Goal: Transaction & Acquisition: Purchase product/service

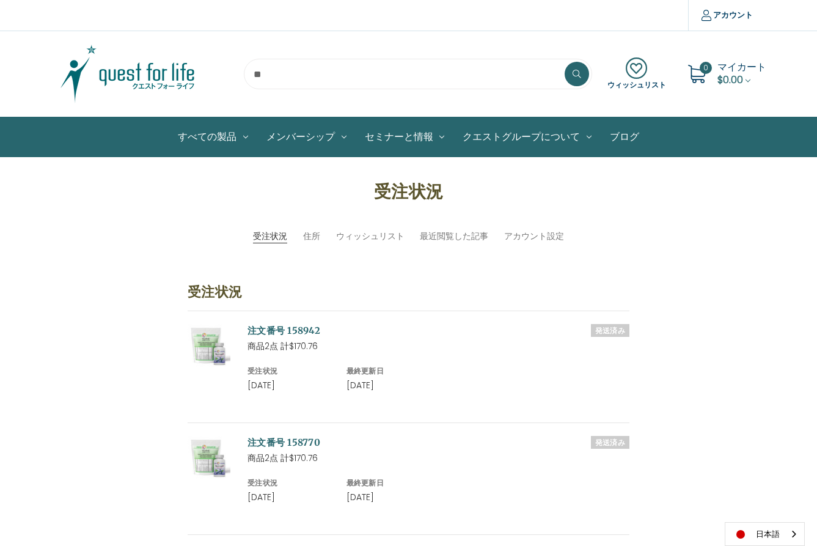
click at [292, 79] on input "search" at bounding box center [418, 74] width 348 height 31
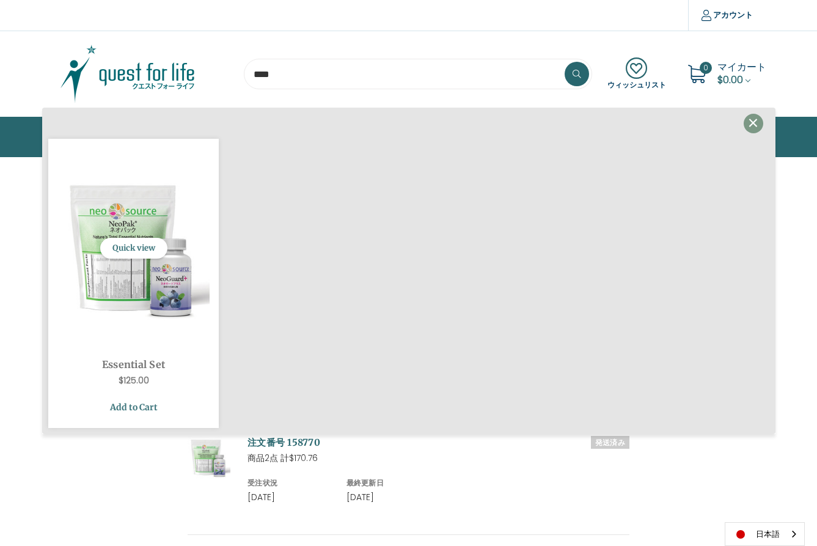
type input "****"
click at [128, 412] on link "Add to Cart" at bounding box center [133, 406] width 152 height 23
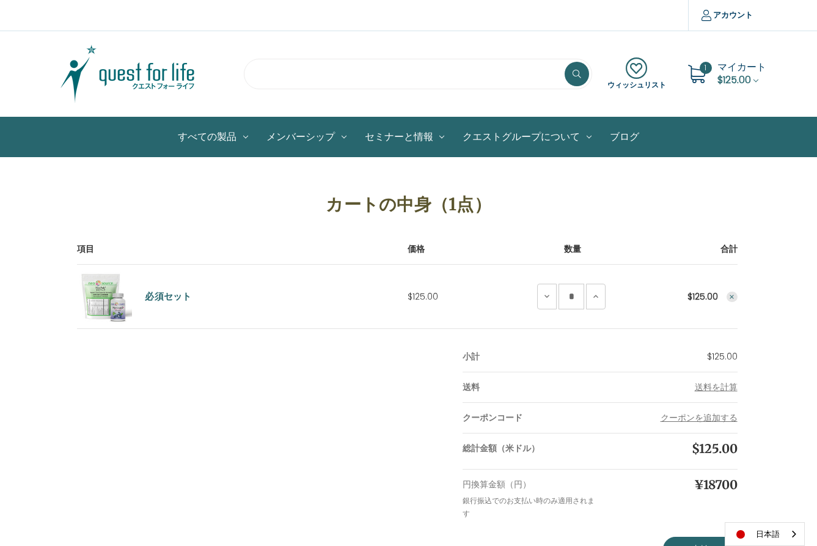
click at [266, 71] on input "search" at bounding box center [418, 74] width 348 height 31
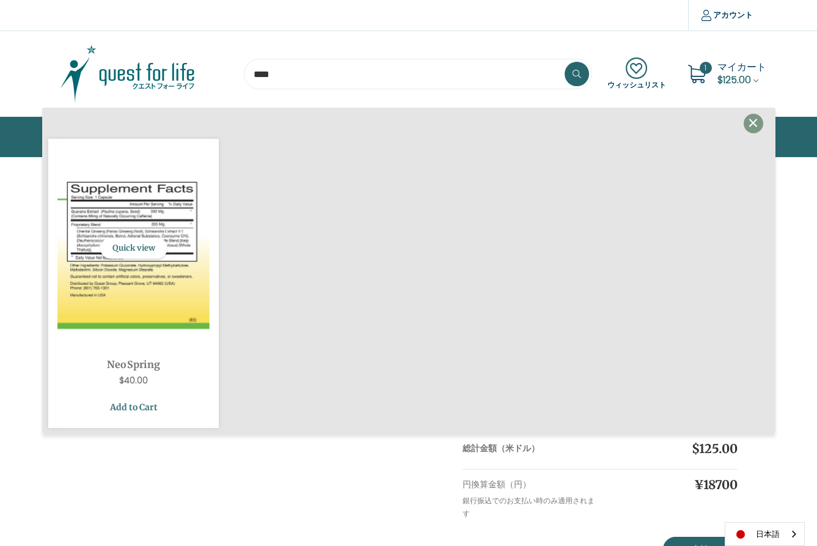
type input "****"
click at [127, 409] on link "Add to Cart" at bounding box center [133, 406] width 152 height 23
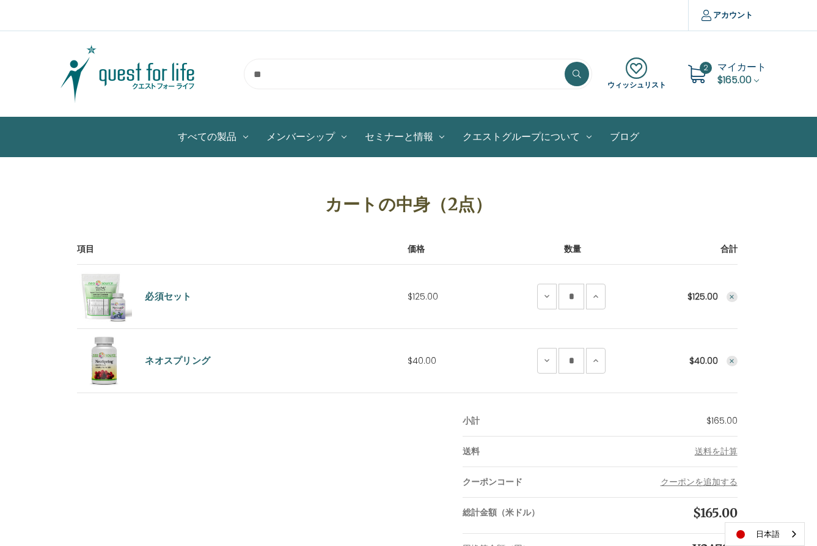
scroll to position [9, 0]
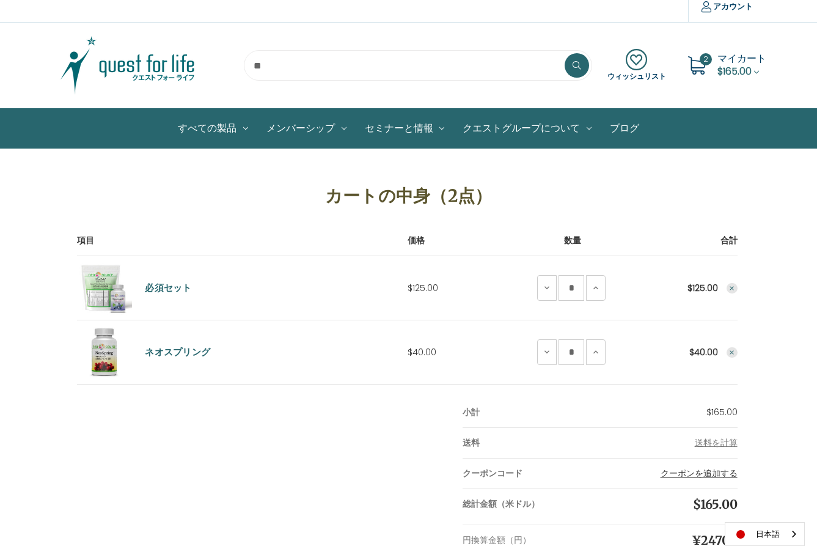
click at [702, 475] on button "クーポンを追加する" at bounding box center [699, 473] width 77 height 13
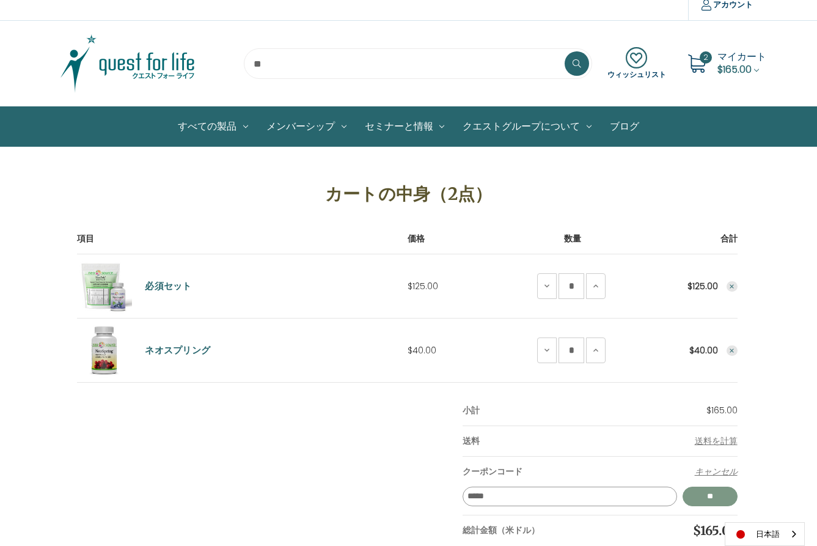
type input "*****"
click at [712, 493] on input "**" at bounding box center [709, 496] width 55 height 20
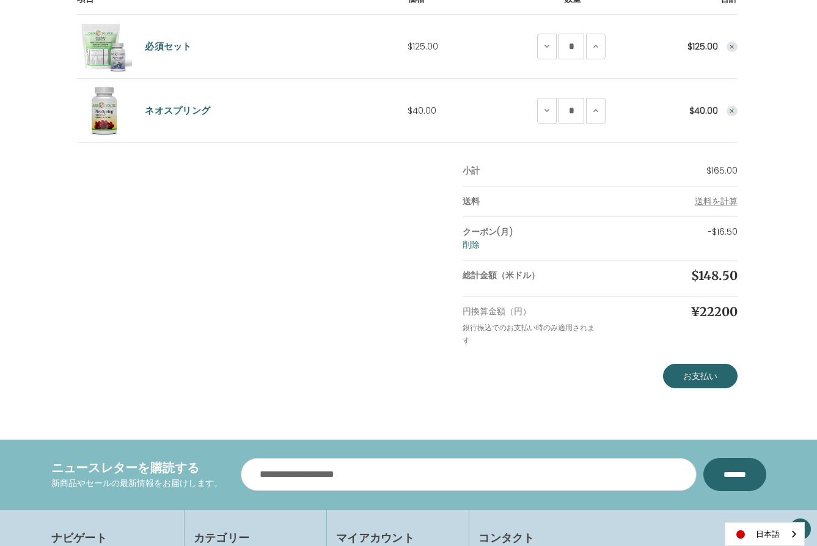
scroll to position [254, 0]
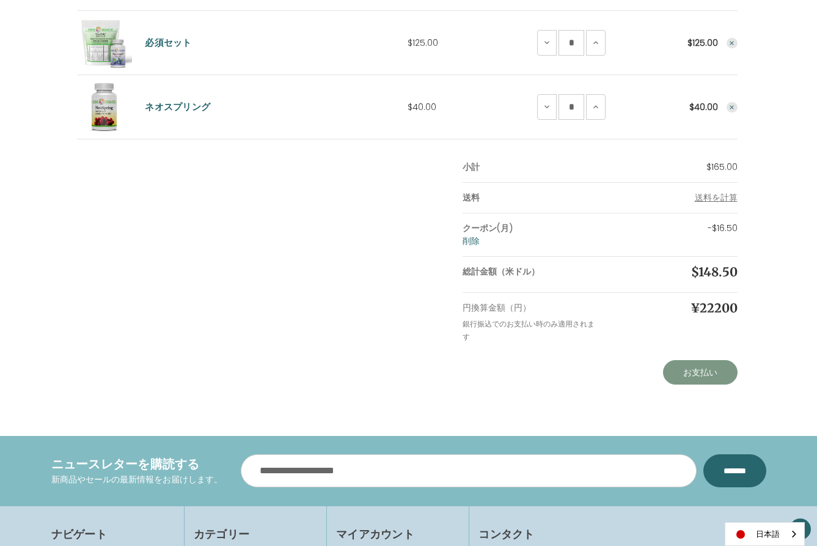
click at [703, 373] on link "お支払い" at bounding box center [700, 372] width 75 height 24
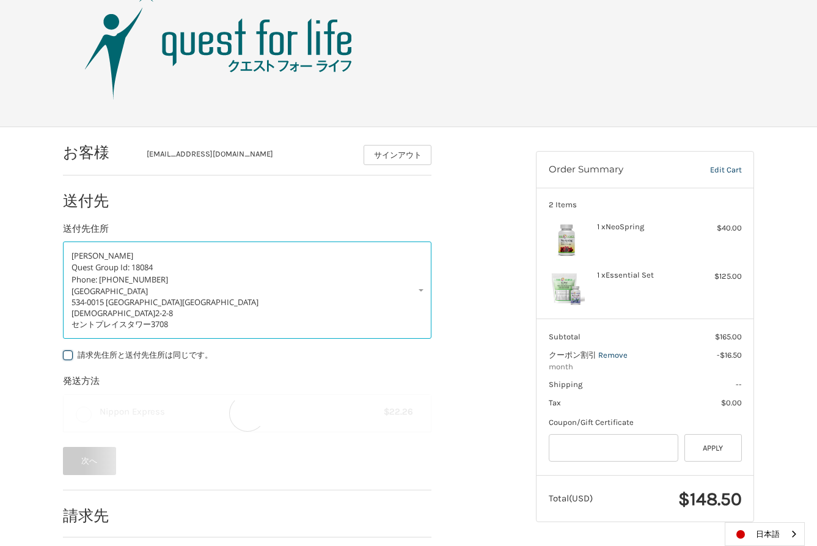
scroll to position [43, 0]
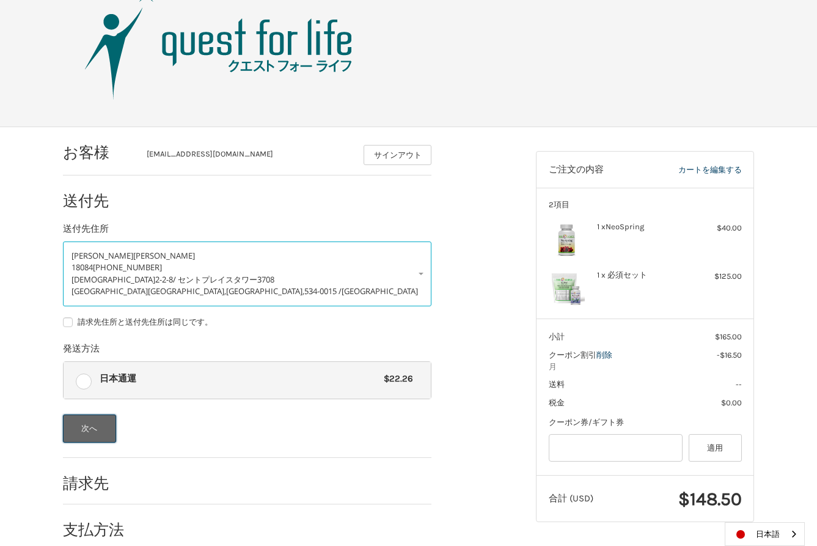
click at [86, 425] on button "次へ" at bounding box center [89, 428] width 53 height 28
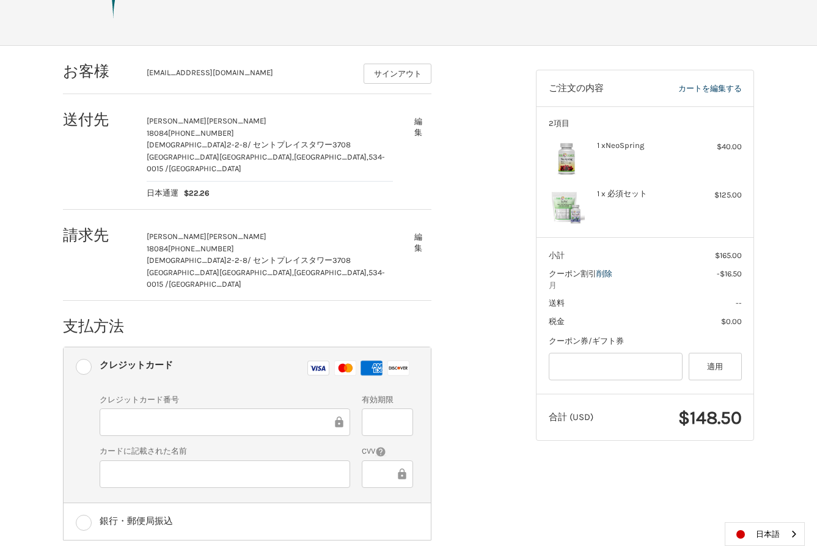
scroll to position [128, 0]
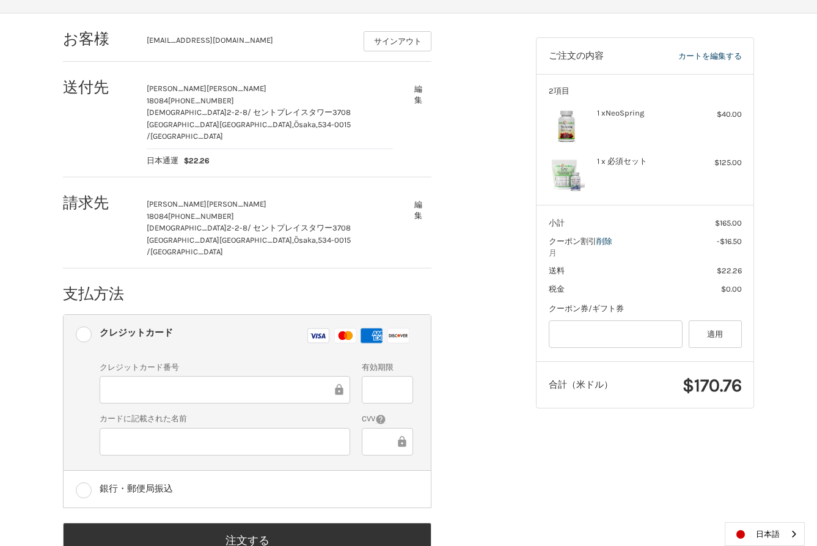
scroll to position [169, 0]
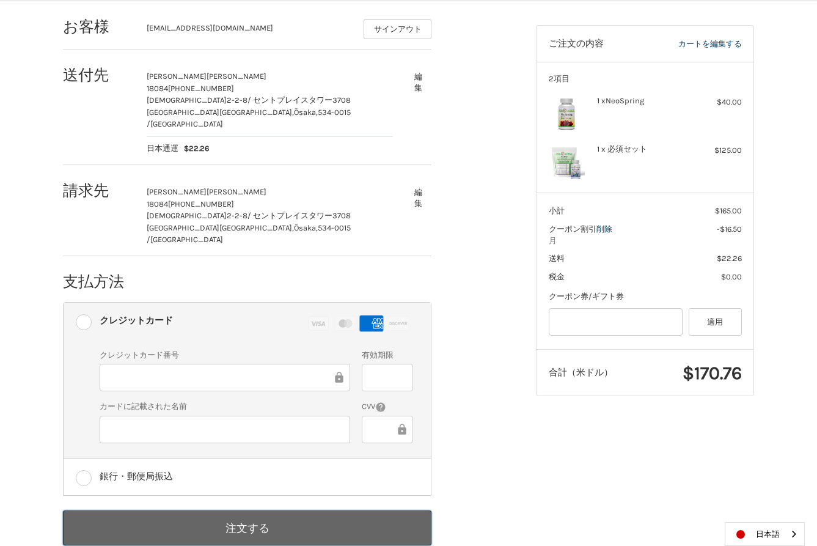
click at [247, 510] on button "注文する" at bounding box center [247, 527] width 368 height 35
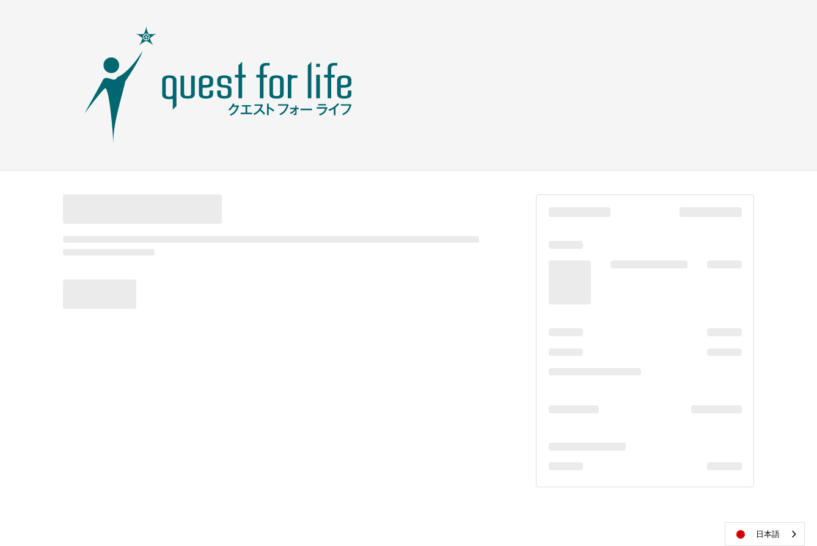
scroll to position [0, 0]
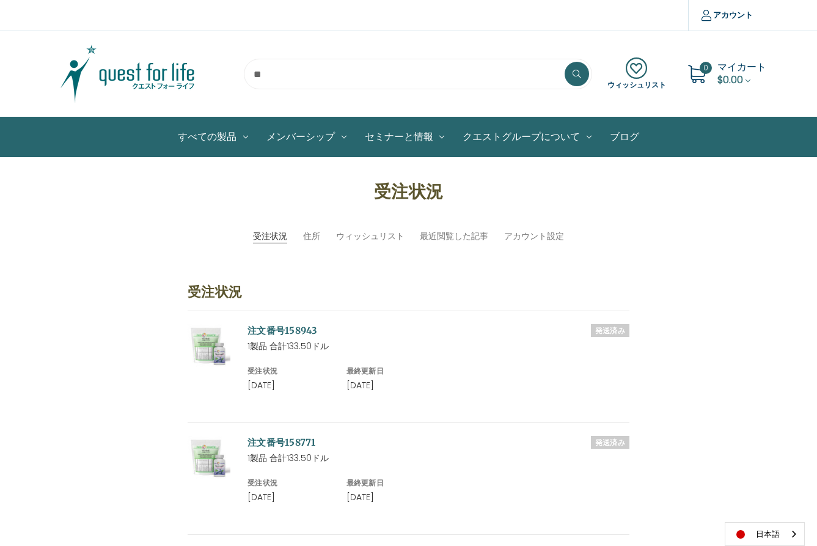
click at [273, 75] on input "search" at bounding box center [418, 74] width 348 height 31
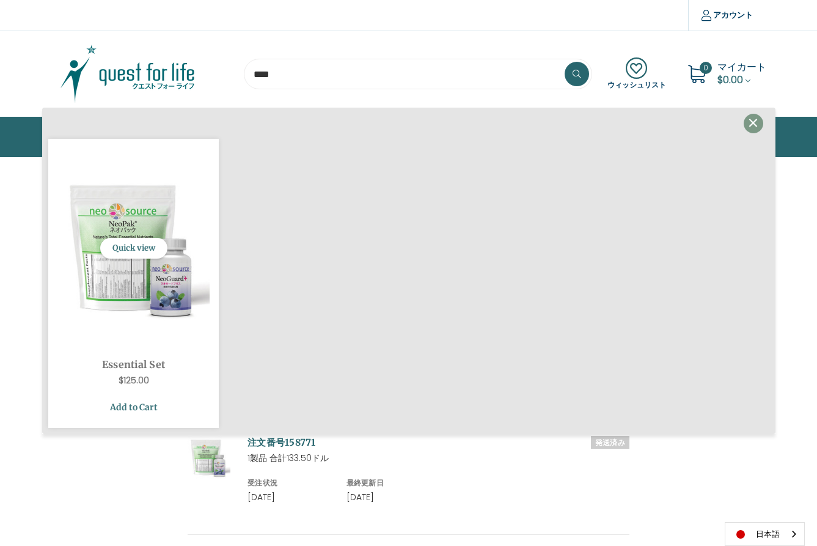
type input "****"
click at [126, 403] on link "Add to Cart" at bounding box center [133, 406] width 152 height 23
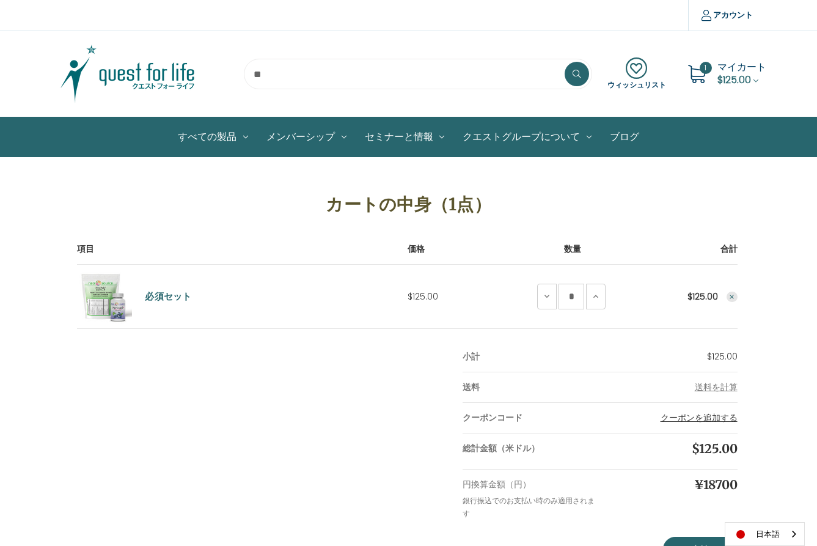
click at [690, 414] on button "クーポンを追加する" at bounding box center [699, 417] width 77 height 13
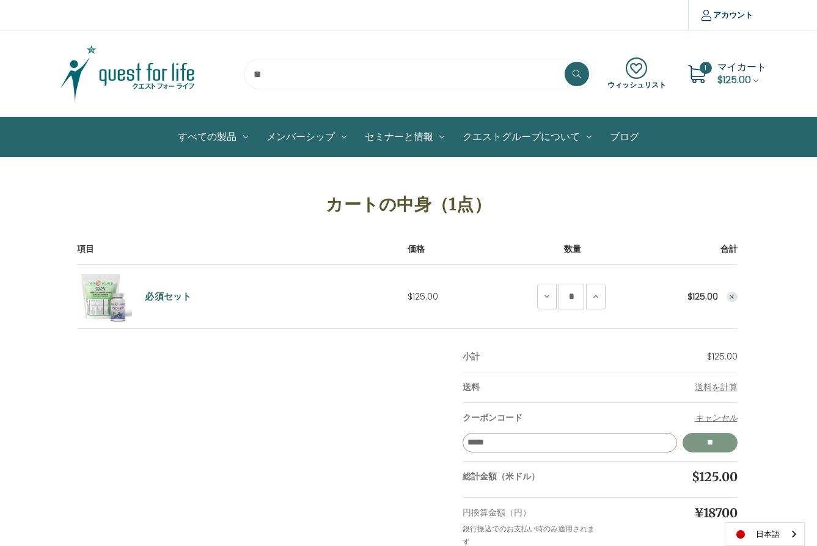
type input "*****"
click at [706, 445] on input "**" at bounding box center [709, 443] width 55 height 20
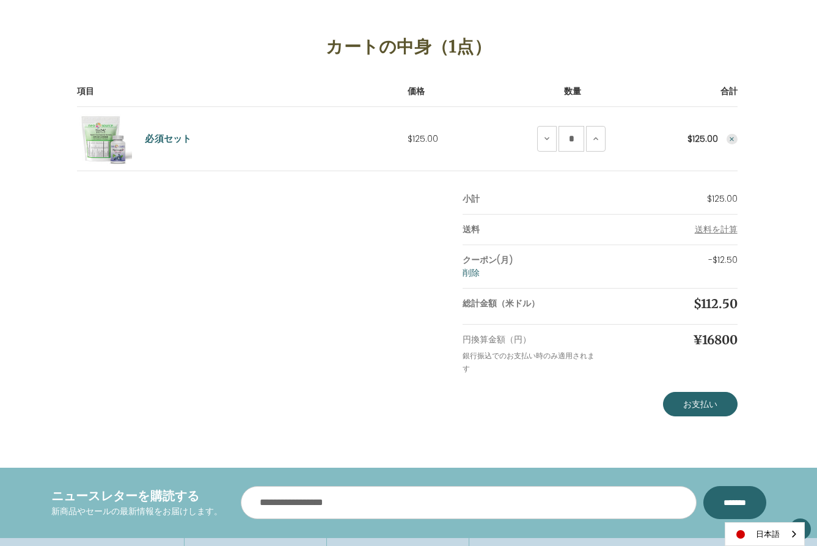
scroll to position [158, 0]
click at [701, 404] on link "お支払い" at bounding box center [700, 403] width 75 height 24
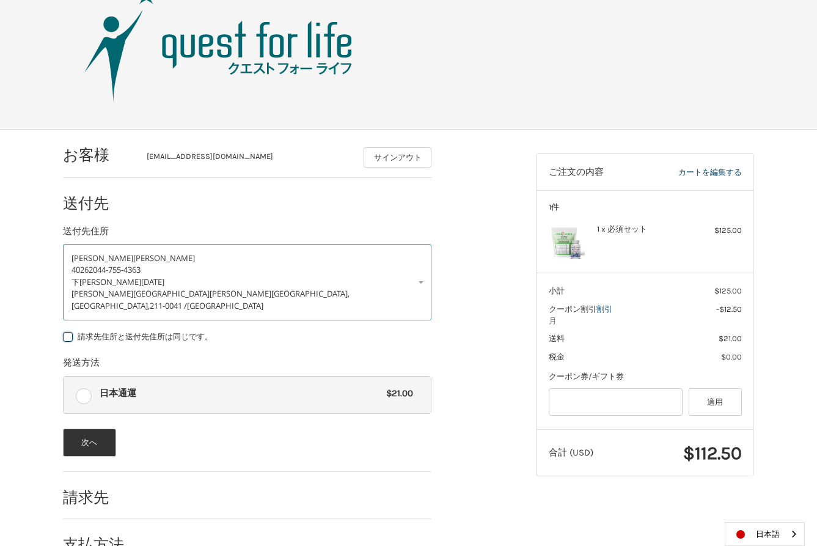
scroll to position [57, 0]
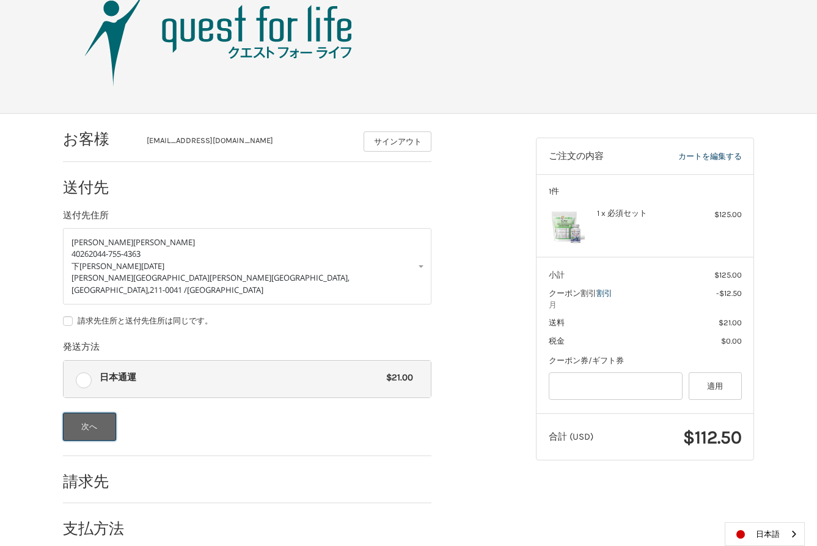
click at [84, 412] on button "次へ" at bounding box center [89, 426] width 53 height 28
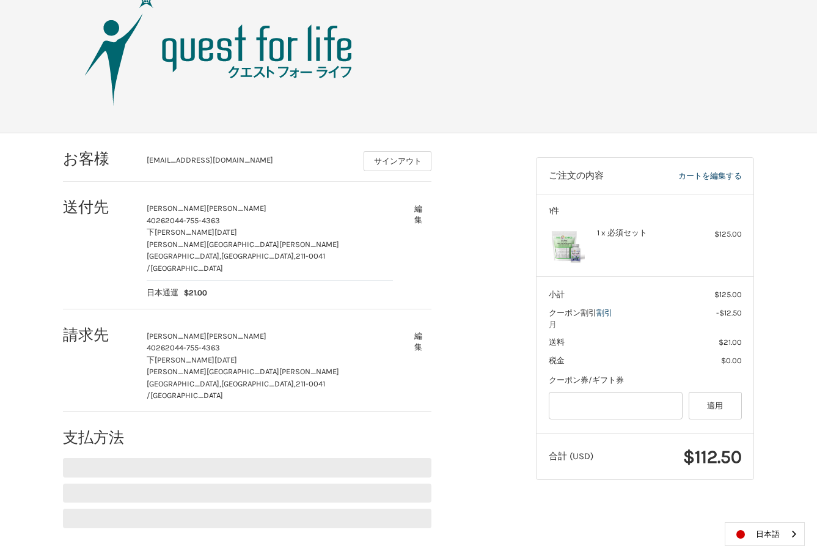
scroll to position [0, 0]
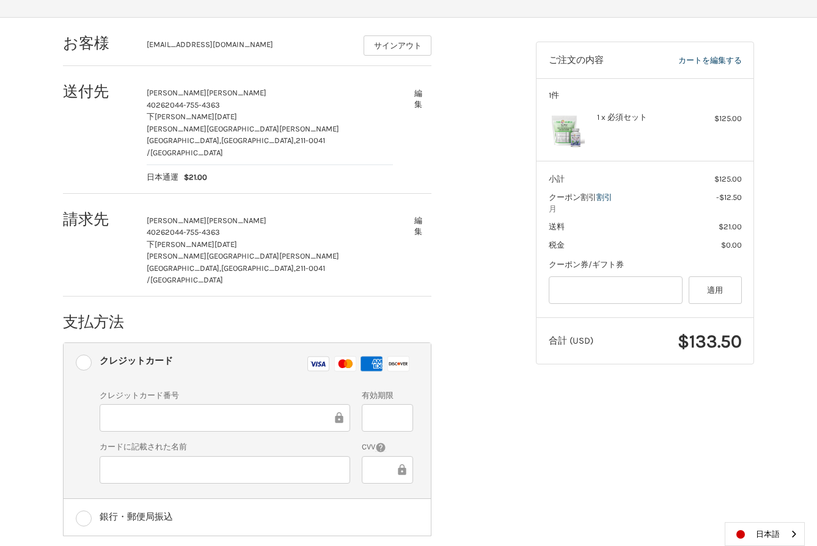
scroll to position [169, 0]
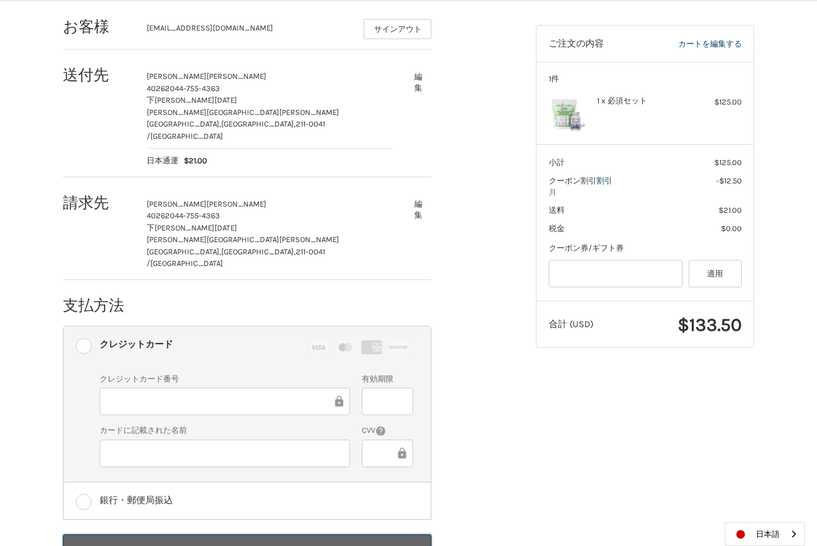
click at [249, 534] on button "注文する" at bounding box center [247, 551] width 368 height 35
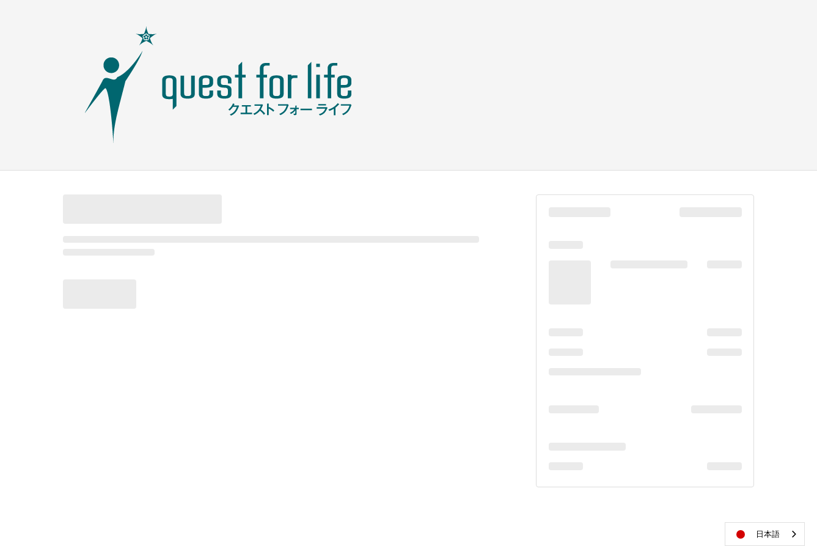
scroll to position [0, 0]
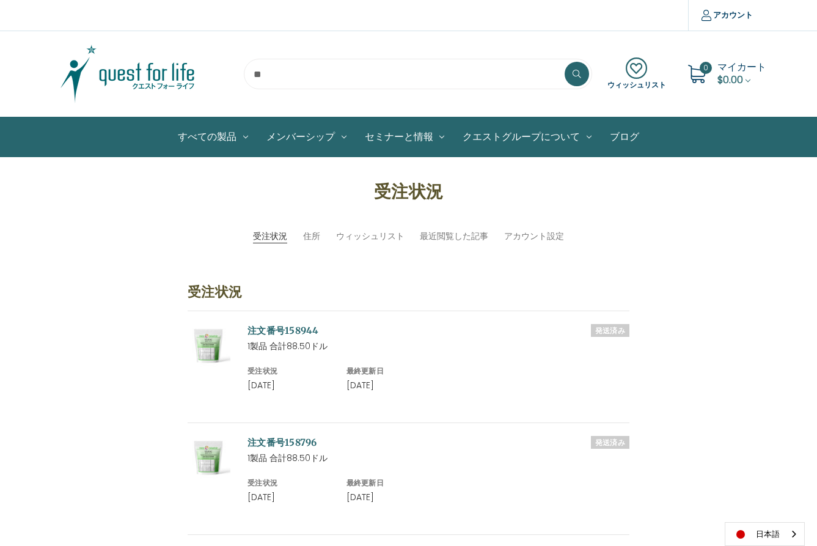
click at [269, 77] on input "search" at bounding box center [418, 74] width 348 height 31
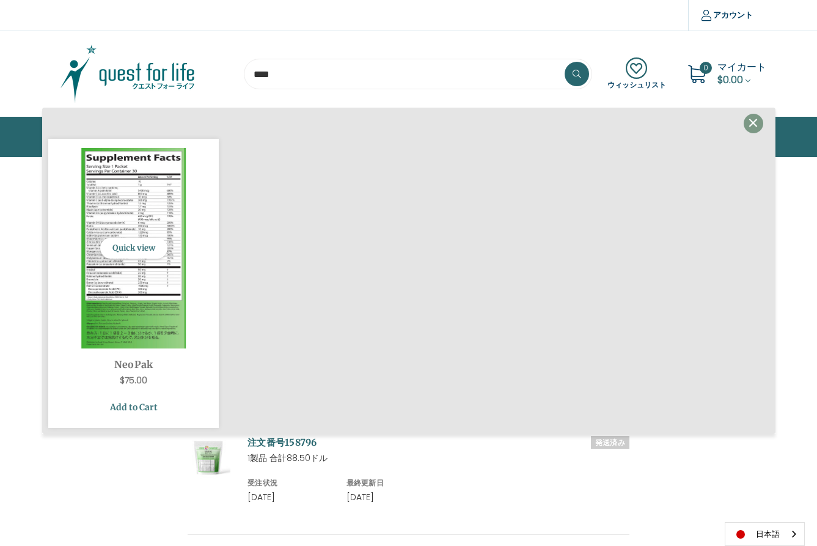
type input "****"
click at [138, 404] on link "Add to Cart" at bounding box center [133, 406] width 152 height 23
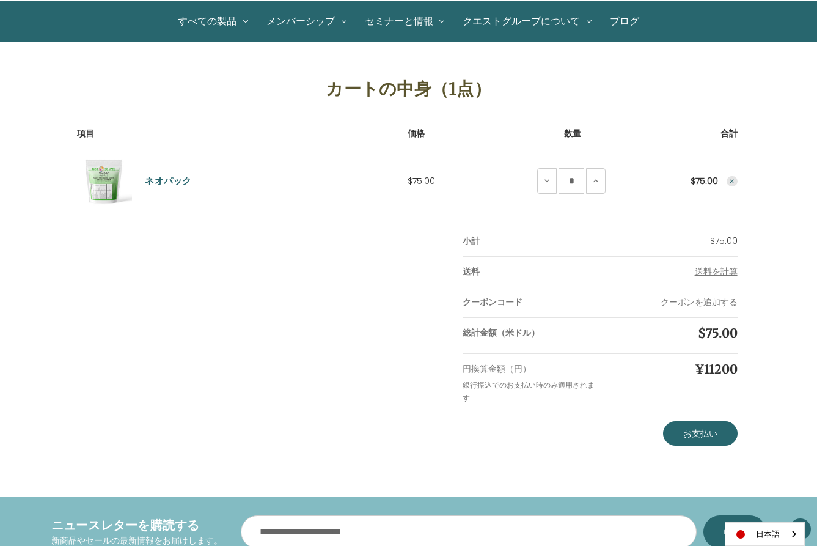
scroll to position [147, 0]
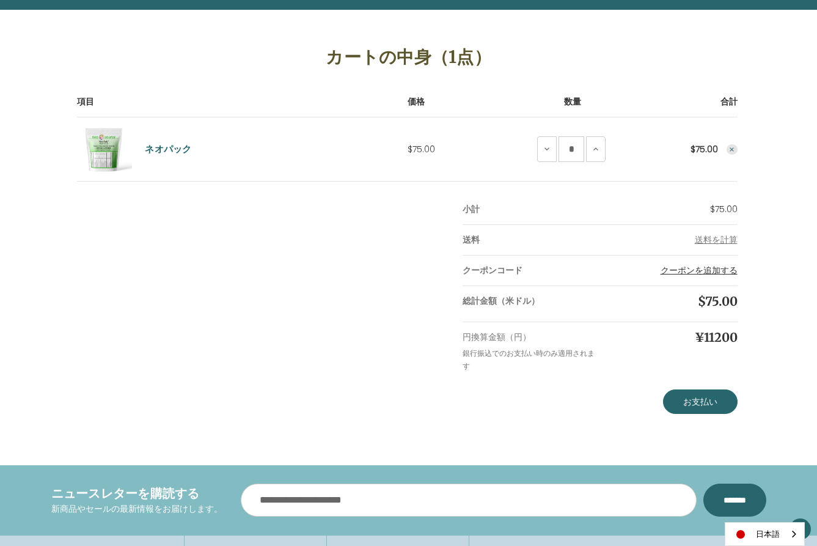
click at [702, 273] on button "クーポンを追加する" at bounding box center [699, 270] width 77 height 13
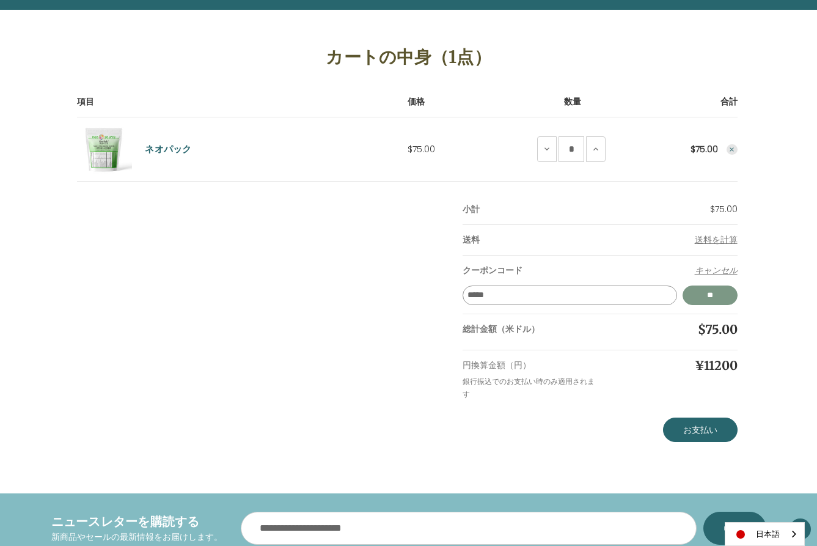
type input "*****"
click at [711, 293] on input "**" at bounding box center [709, 295] width 55 height 20
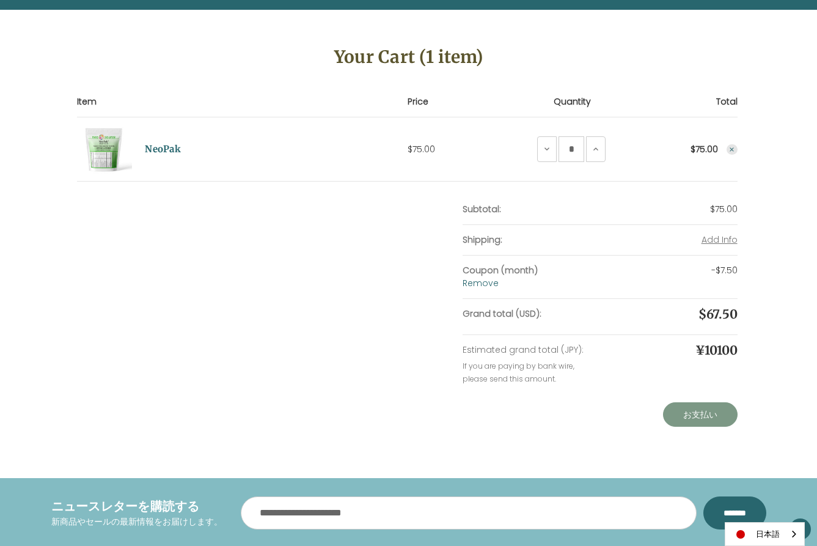
click at [693, 412] on link "お支払い" at bounding box center [700, 414] width 75 height 24
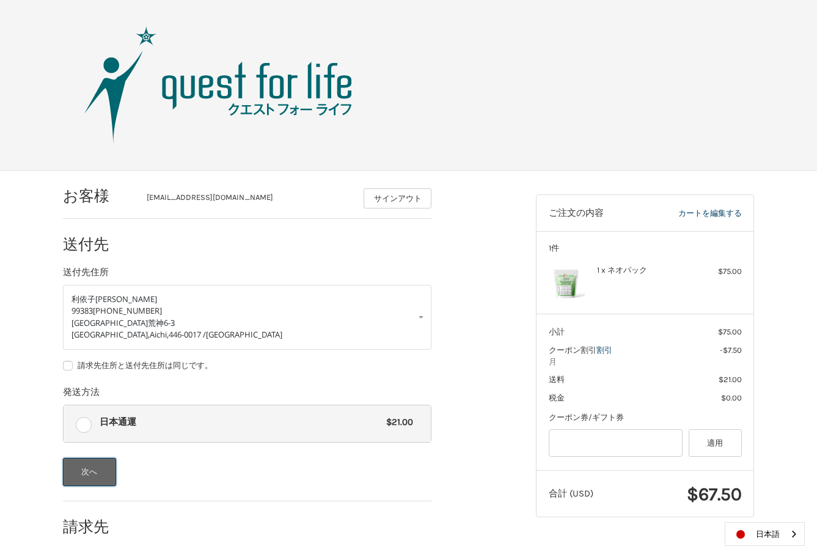
click at [83, 467] on button "次へ" at bounding box center [89, 472] width 53 height 28
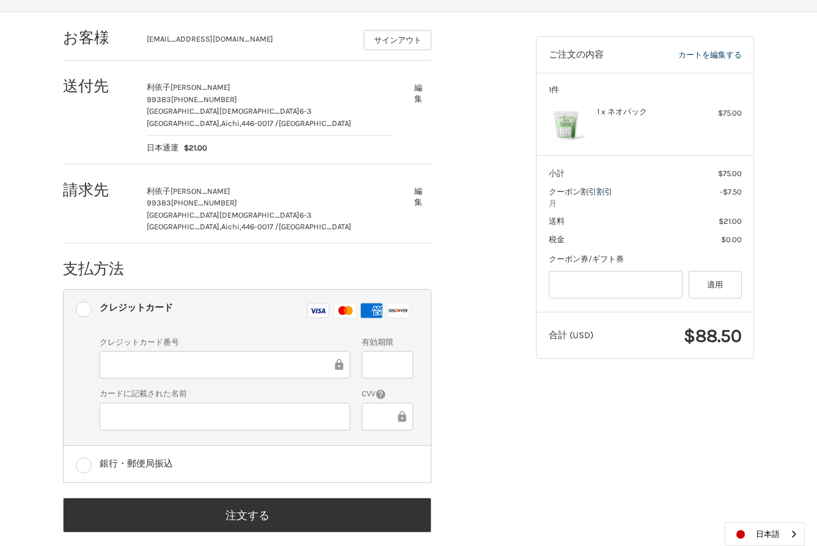
scroll to position [169, 0]
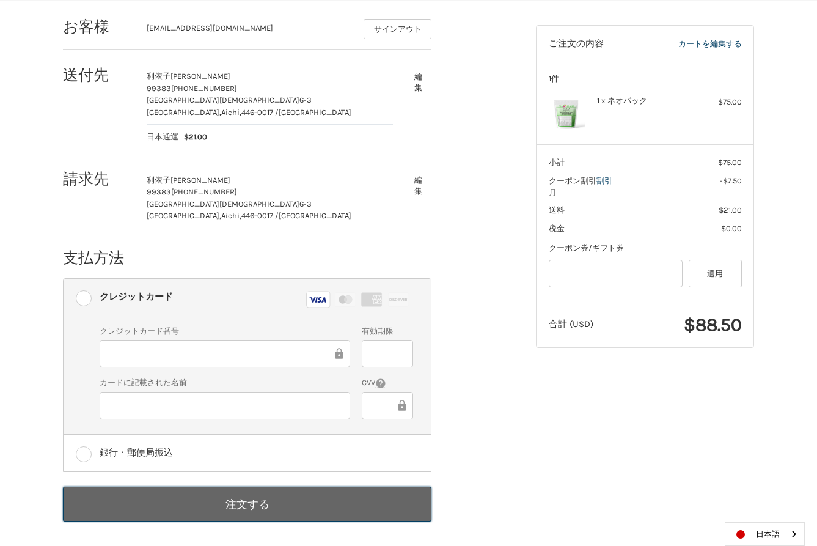
click at [235, 496] on button "注文する" at bounding box center [247, 503] width 368 height 35
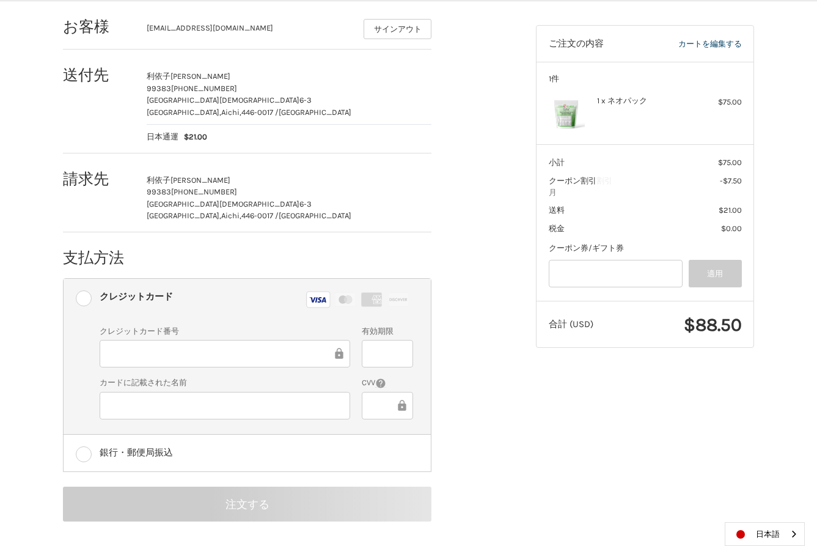
scroll to position [0, 0]
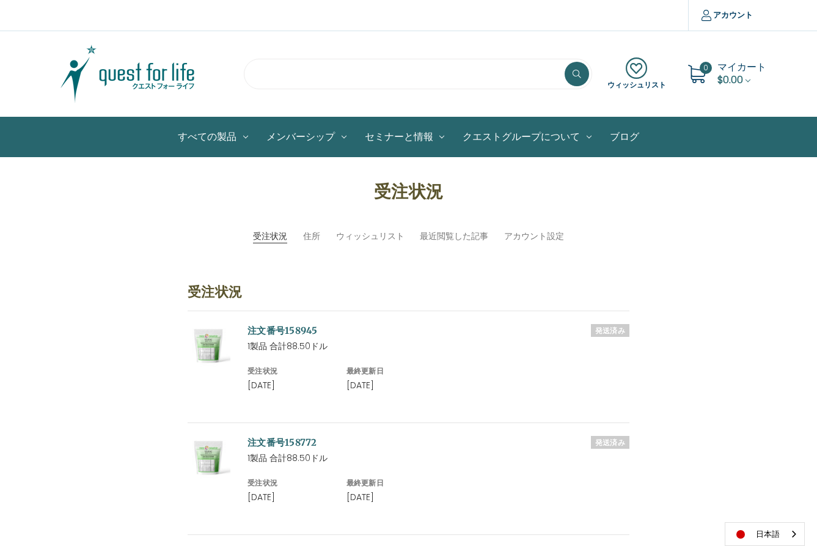
click at [304, 71] on input "search" at bounding box center [418, 74] width 348 height 31
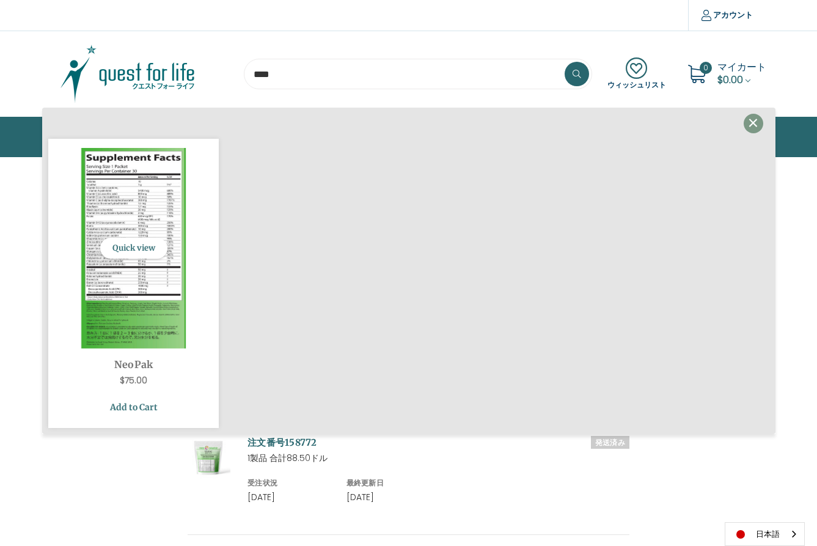
type input "****"
click at [129, 407] on link "Add to Cart" at bounding box center [133, 406] width 152 height 23
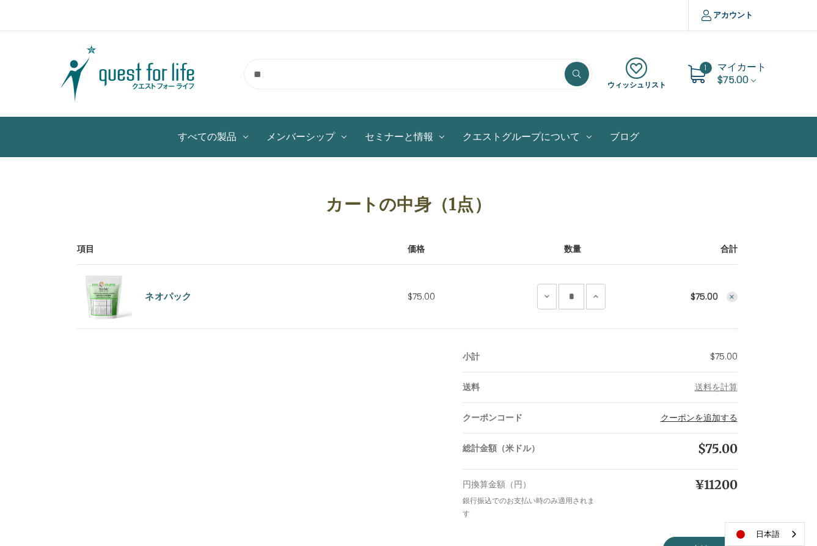
click at [722, 418] on button "クーポンを追加する" at bounding box center [699, 417] width 77 height 13
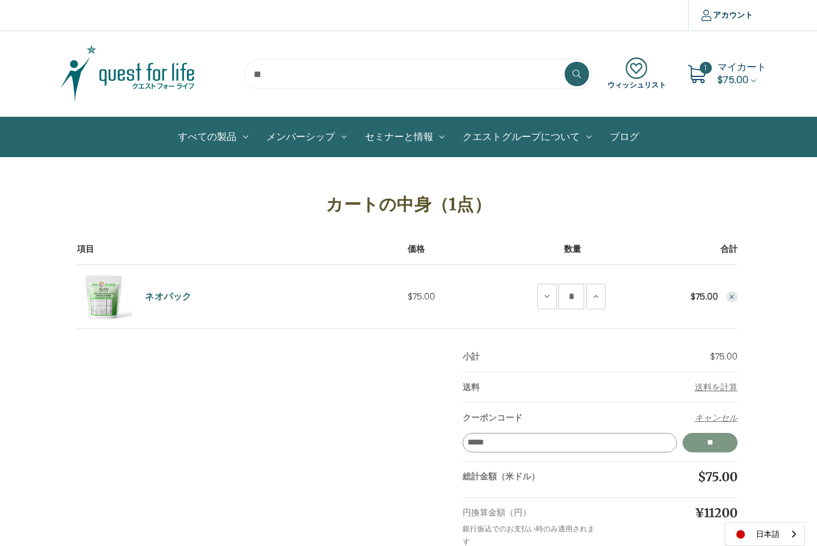
type input "*****"
click at [723, 437] on input "**" at bounding box center [709, 443] width 55 height 20
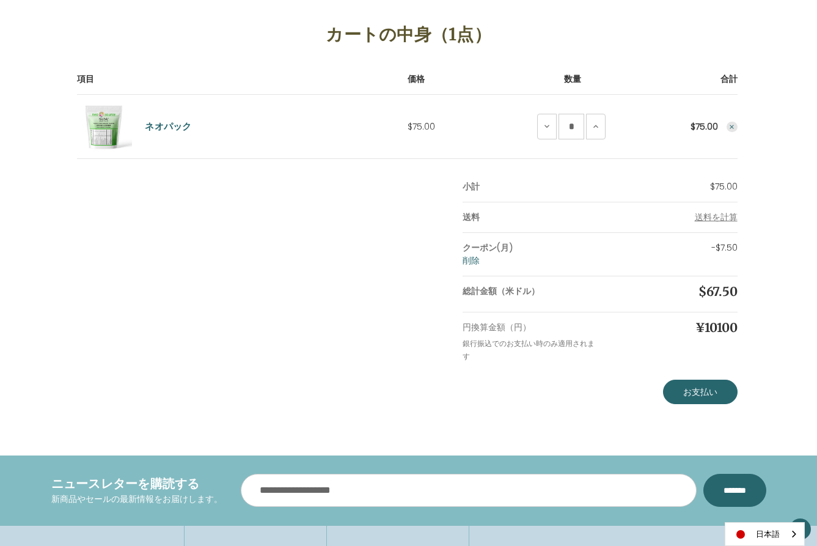
scroll to position [171, 0]
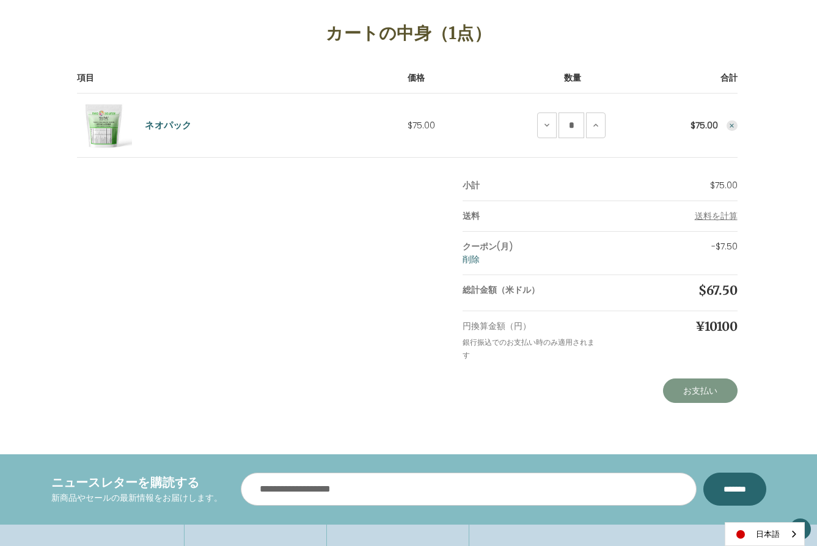
click at [694, 387] on link "お支払い" at bounding box center [700, 390] width 75 height 24
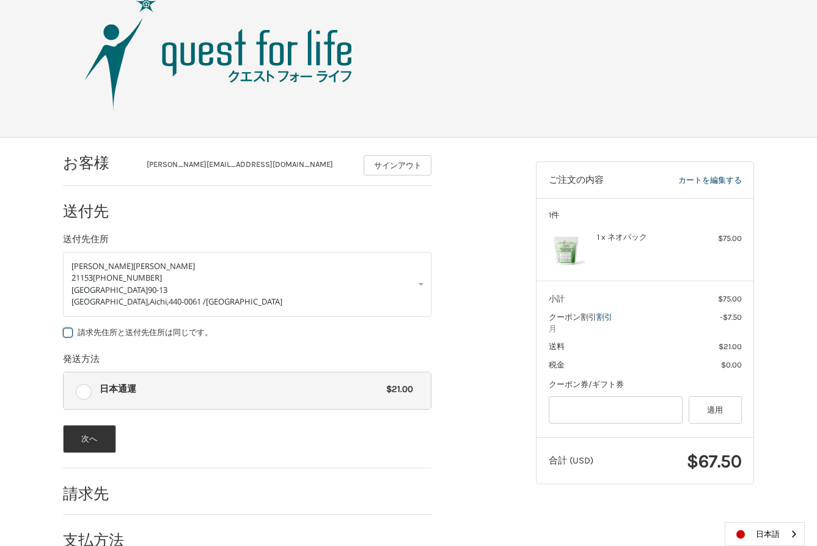
scroll to position [57, 0]
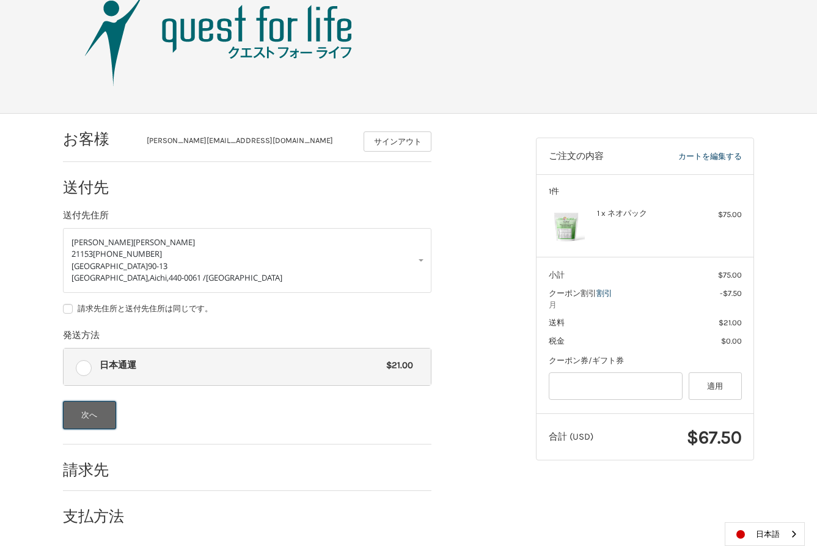
click at [79, 406] on button "次へ" at bounding box center [89, 415] width 53 height 28
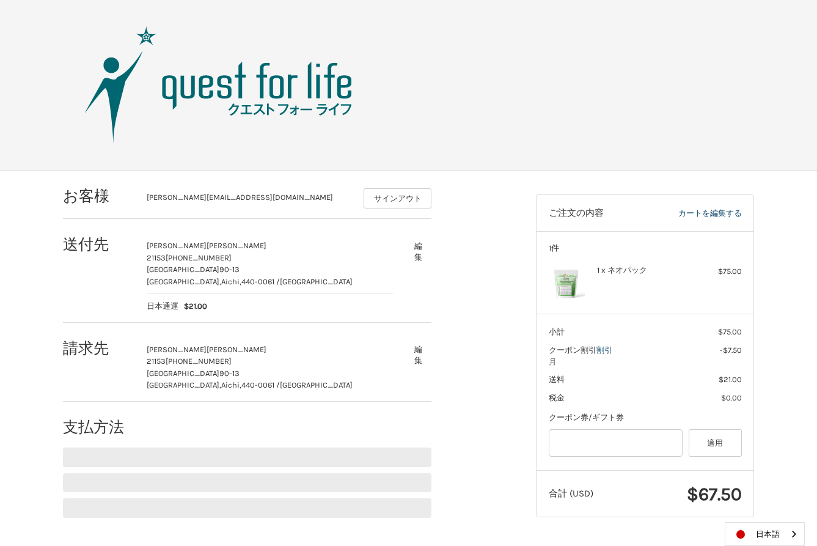
scroll to position [0, 0]
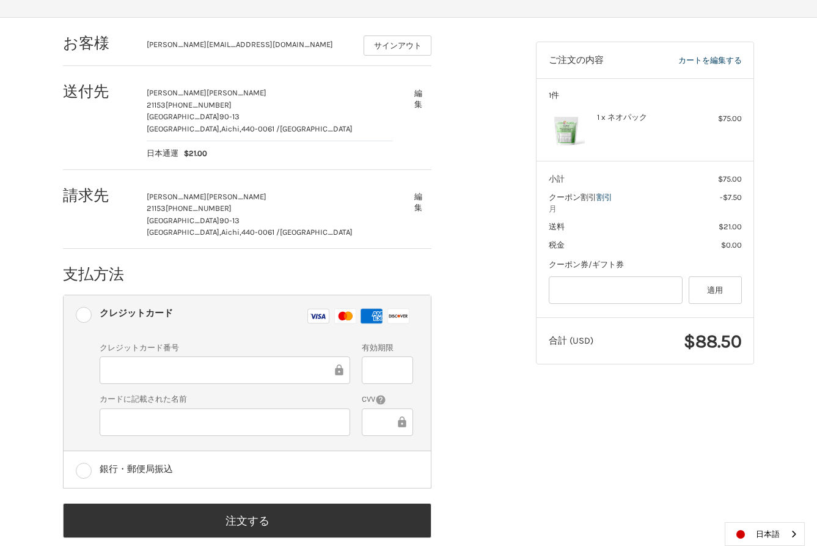
scroll to position [169, 0]
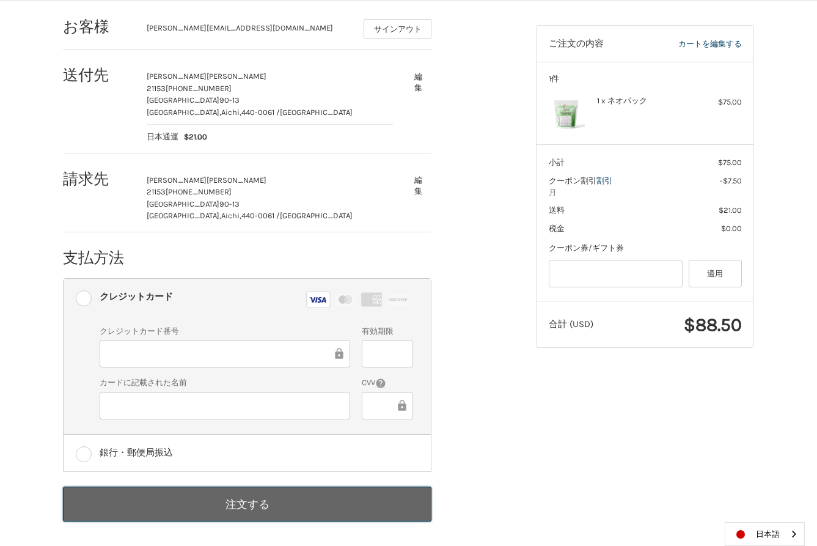
click at [243, 507] on button "注文する" at bounding box center [247, 503] width 368 height 35
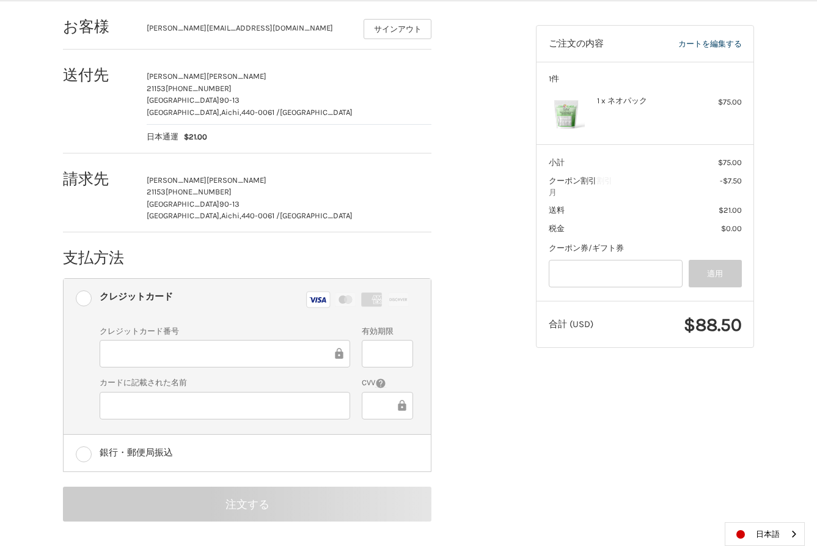
scroll to position [0, 0]
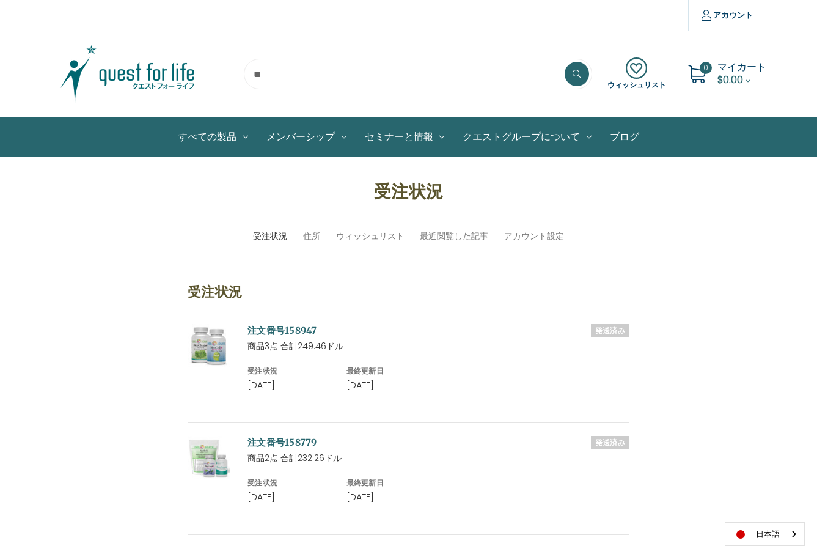
click at [254, 71] on input "search" at bounding box center [418, 74] width 348 height 31
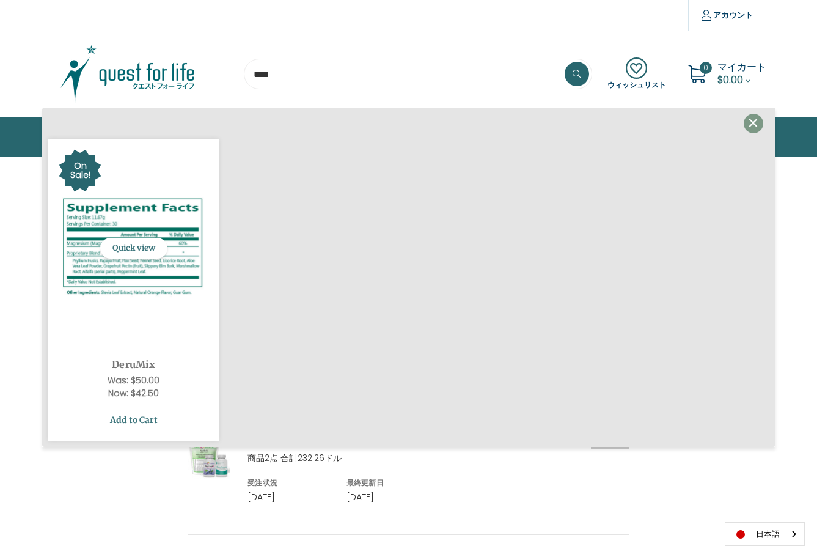
type input "****"
click at [138, 416] on link "Add to Cart" at bounding box center [133, 419] width 152 height 23
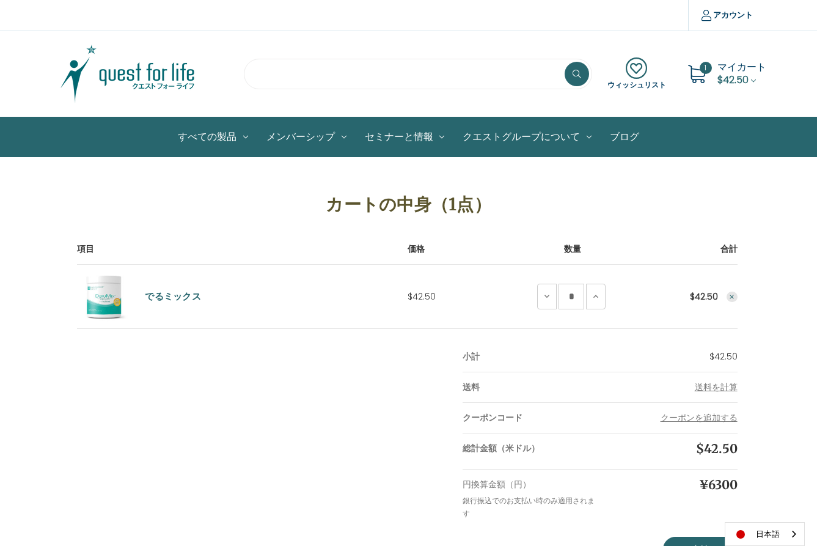
click at [266, 71] on input "search" at bounding box center [418, 74] width 348 height 31
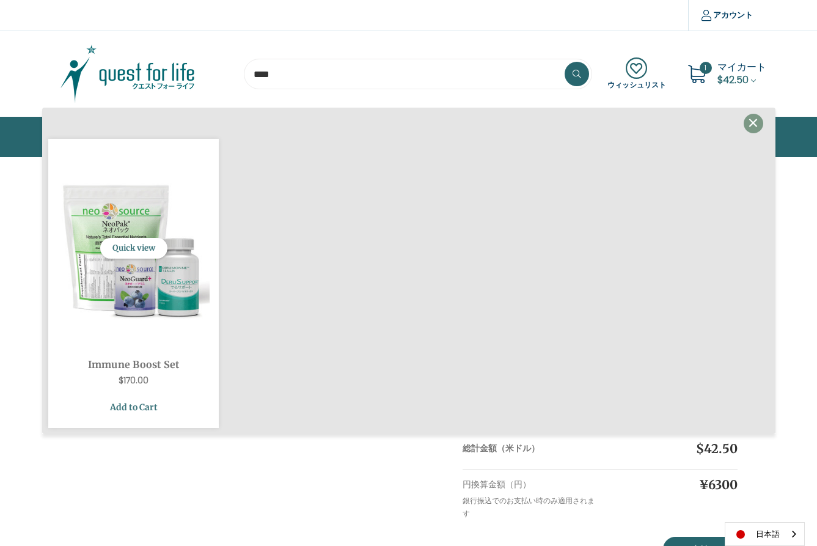
type input "****"
click at [137, 401] on link "Add to Cart" at bounding box center [133, 406] width 152 height 23
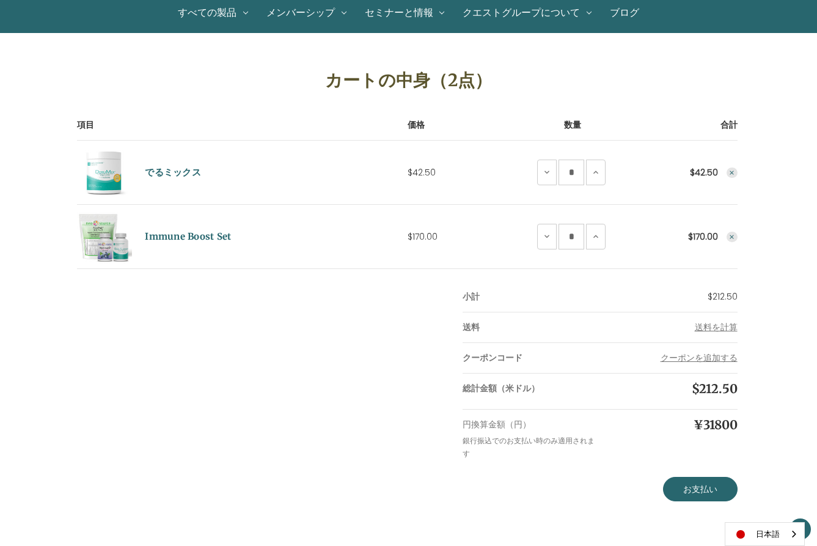
scroll to position [136, 0]
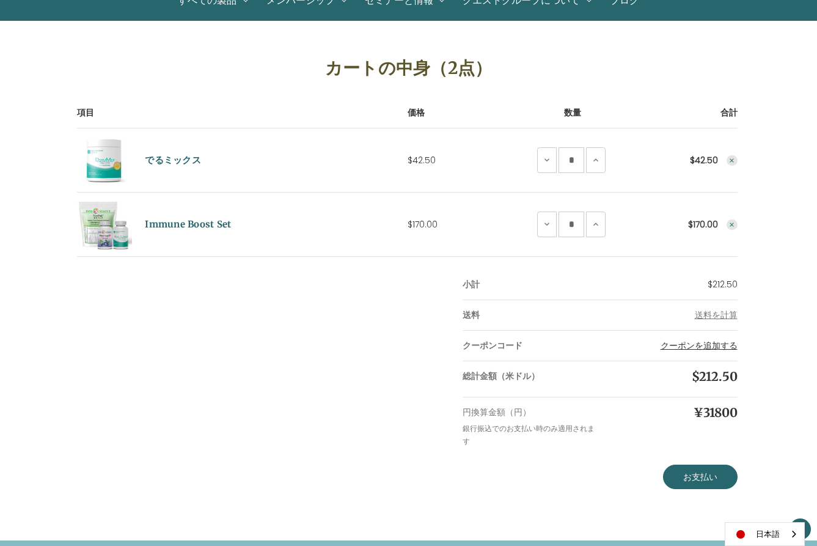
click at [693, 344] on button "クーポンを追加する" at bounding box center [699, 345] width 77 height 13
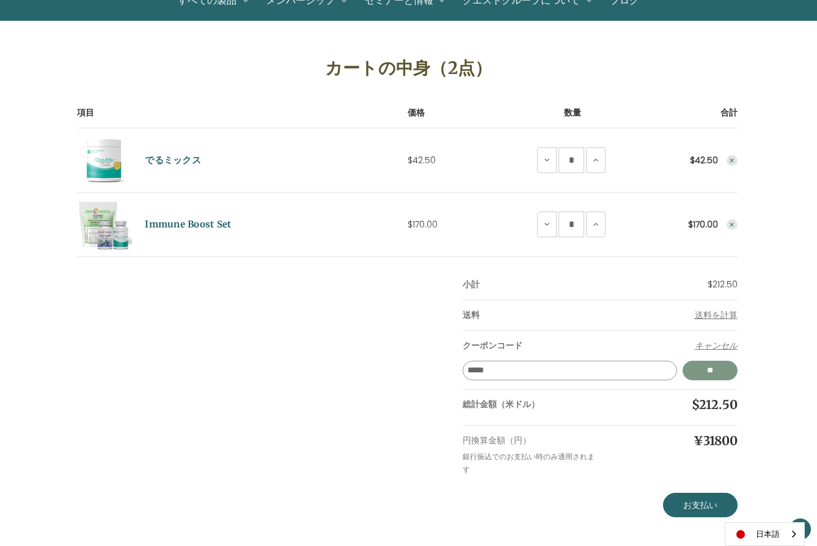
type input "*****"
click at [709, 370] on input "**" at bounding box center [709, 370] width 55 height 20
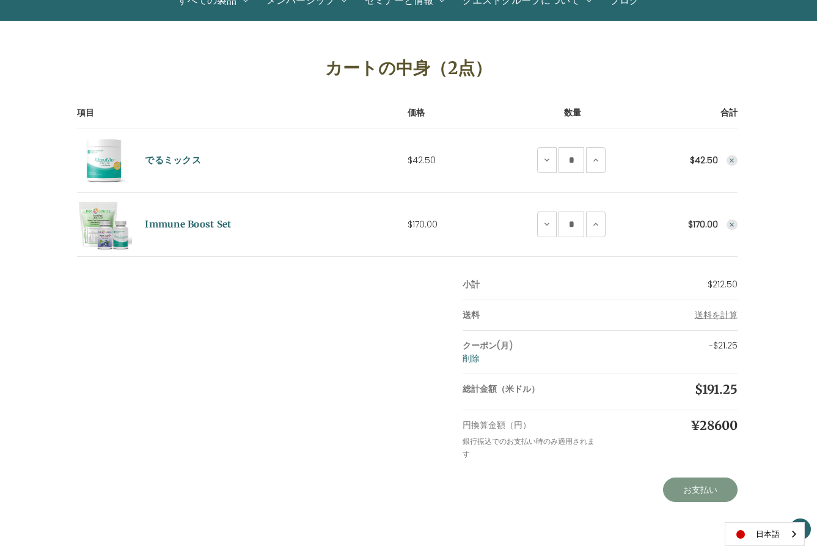
click at [704, 490] on link "お支払い" at bounding box center [700, 489] width 75 height 24
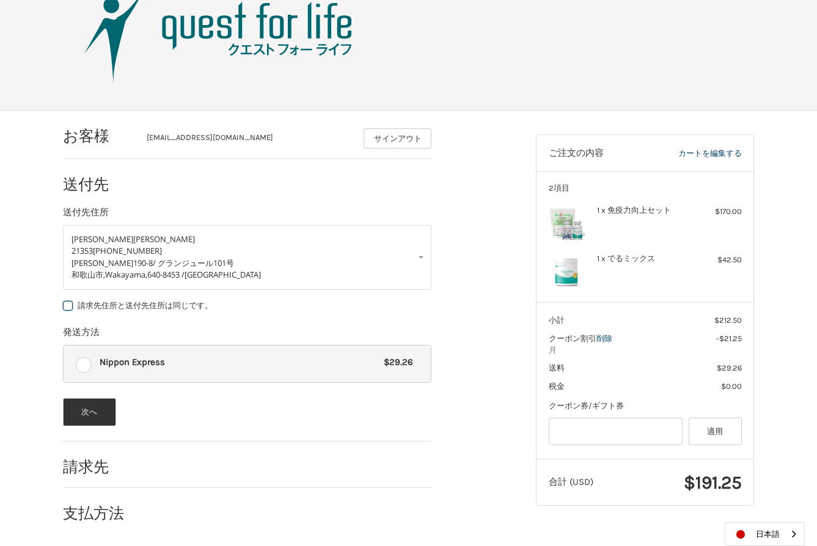
scroll to position [57, 0]
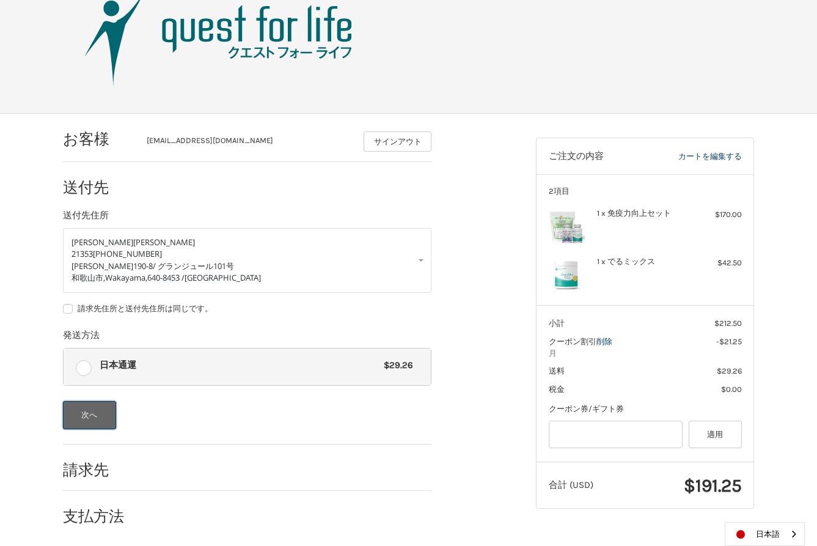
click at [92, 413] on button "次へ" at bounding box center [89, 415] width 53 height 28
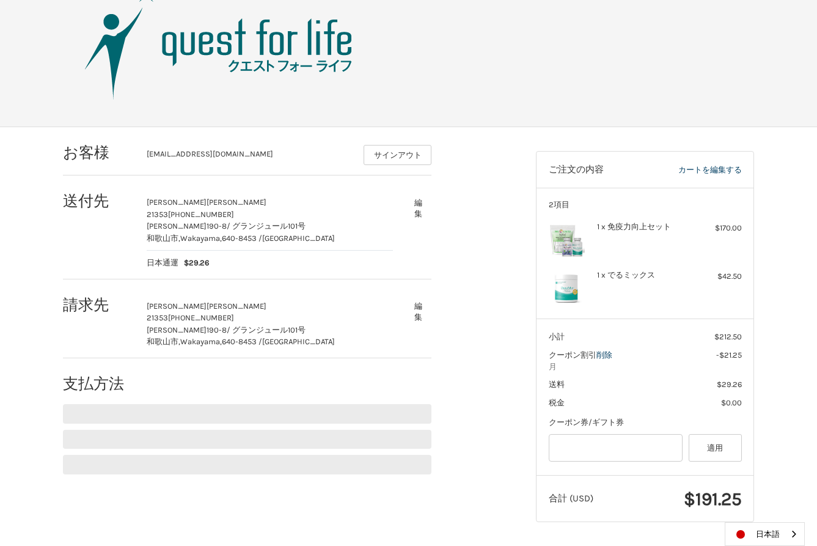
scroll to position [43, 0]
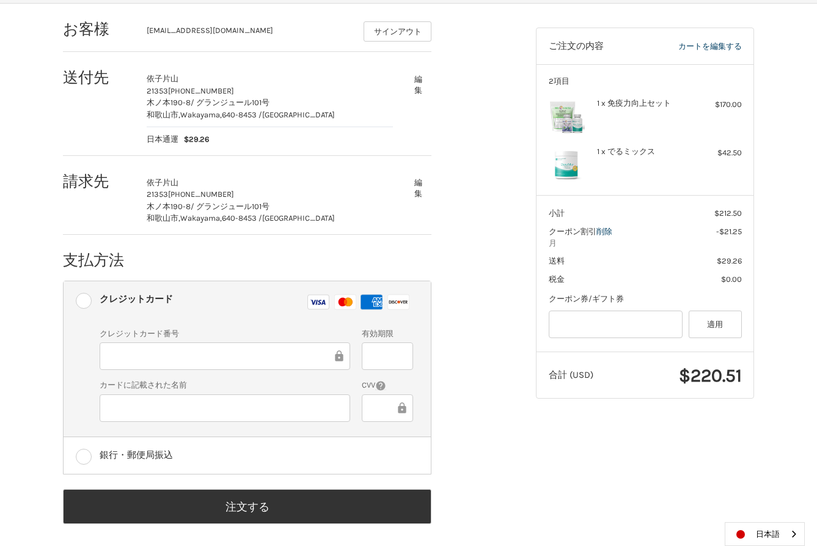
scroll to position [169, 0]
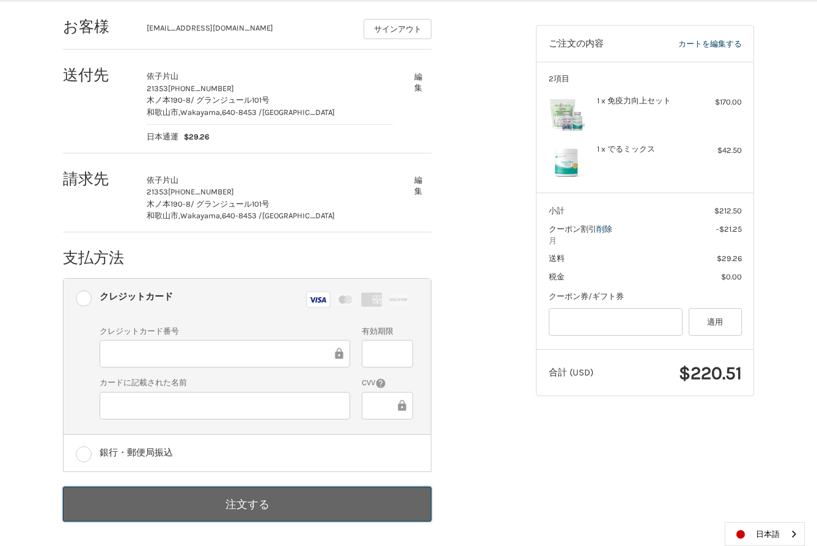
click at [254, 504] on button "注文する" at bounding box center [247, 503] width 368 height 35
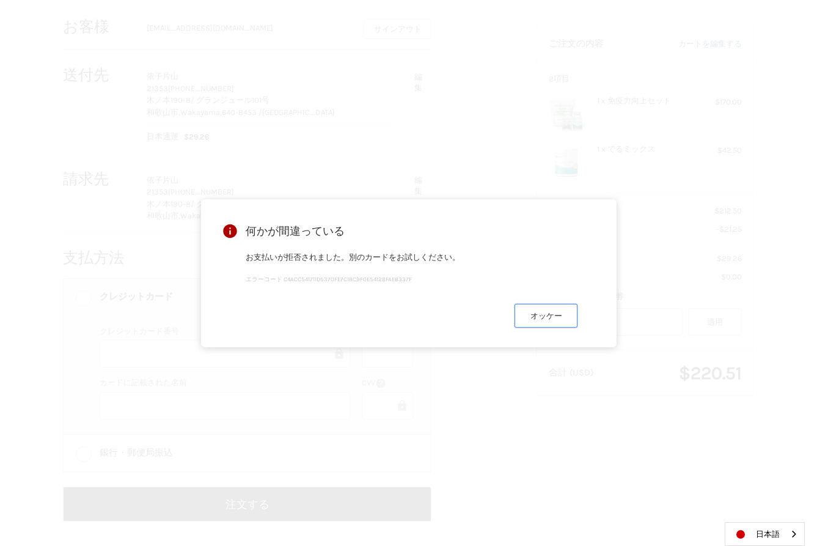
click at [552, 312] on button "オッケー" at bounding box center [545, 316] width 63 height 24
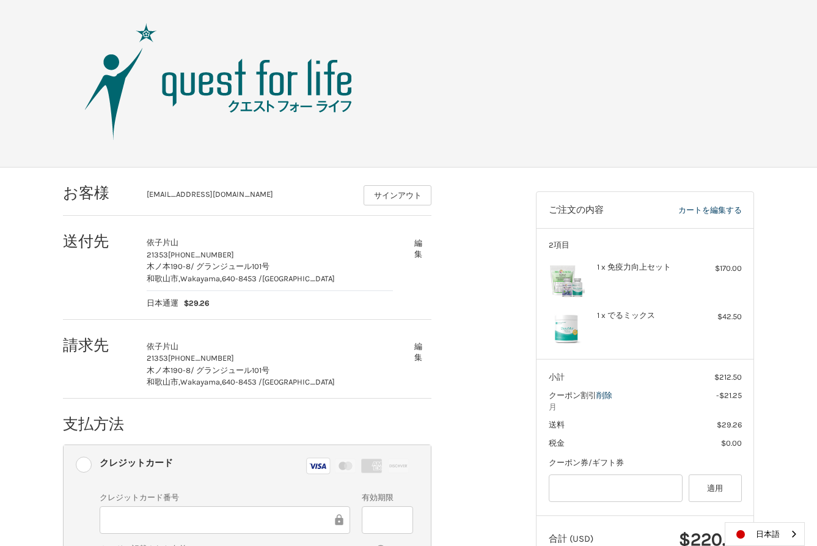
scroll to position [0, 0]
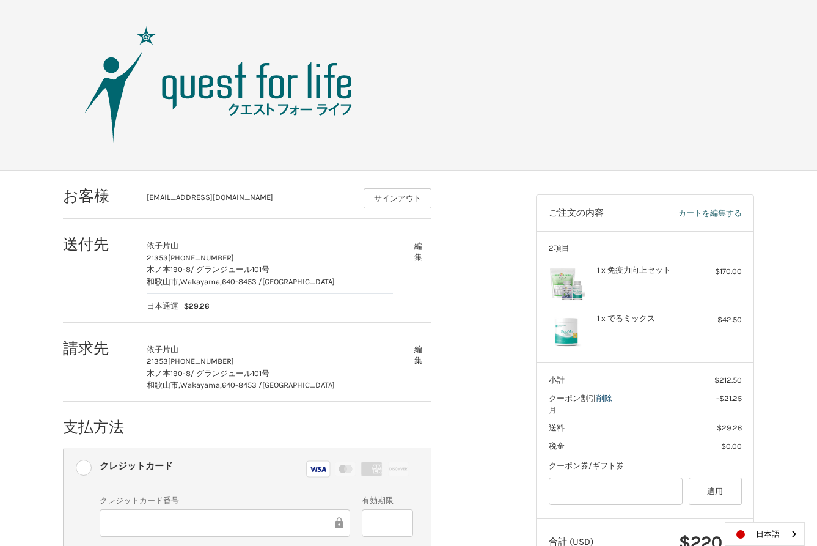
click at [715, 210] on link "カートを編集する" at bounding box center [689, 213] width 103 height 12
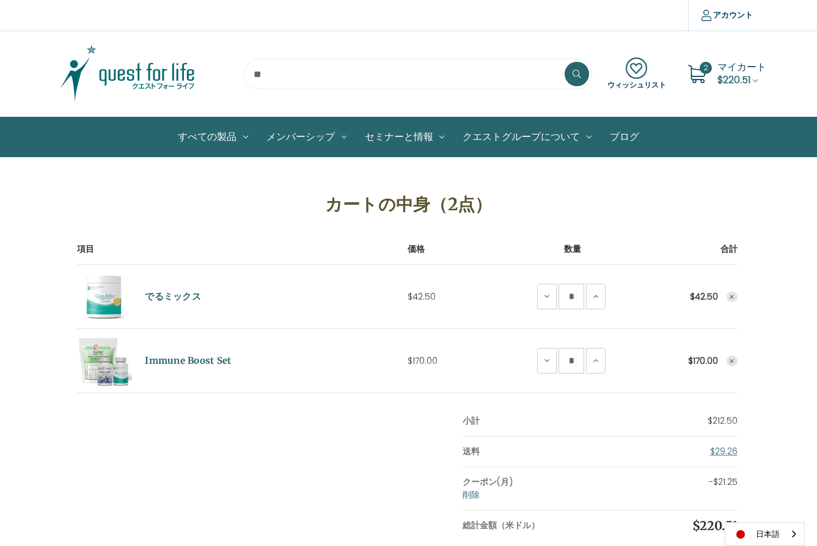
click at [733, 296] on use "Remove DeruMix from cart" at bounding box center [732, 297] width 4 height 4
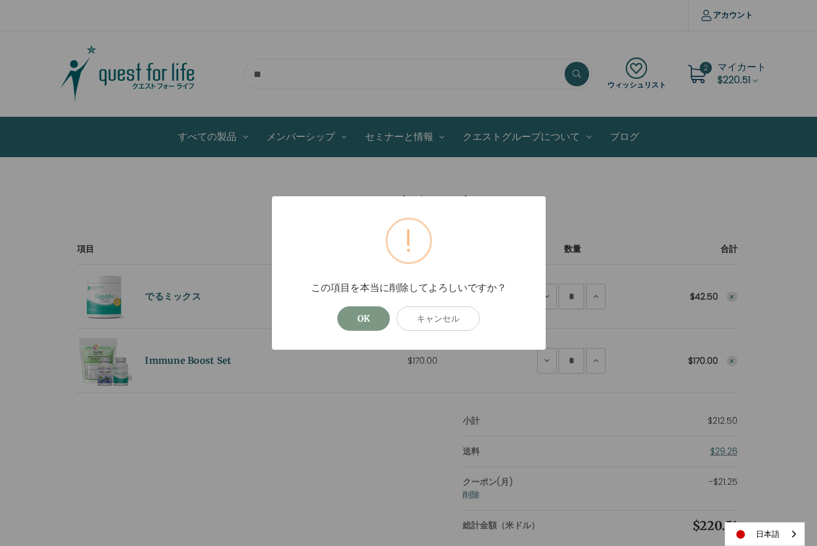
click at [366, 316] on button "OK" at bounding box center [363, 318] width 53 height 24
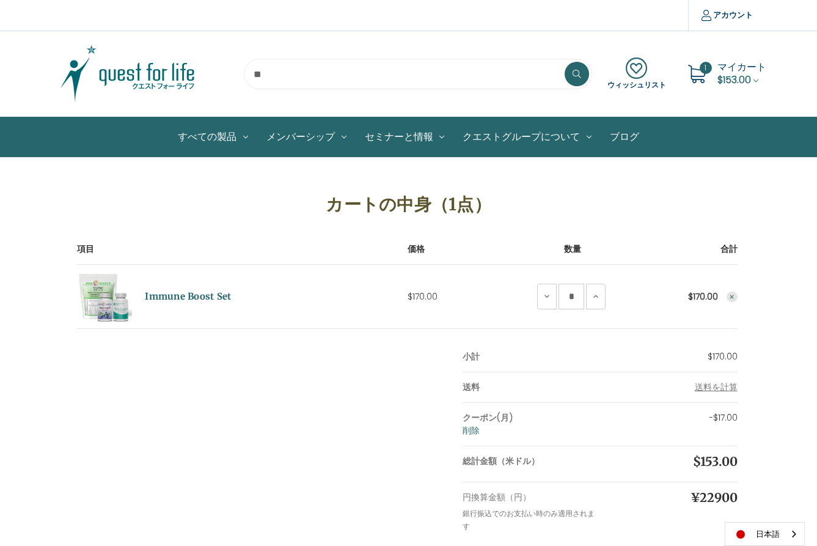
click at [732, 296] on icon "Remove Immune Boost Set from cart" at bounding box center [731, 296] width 7 height 7
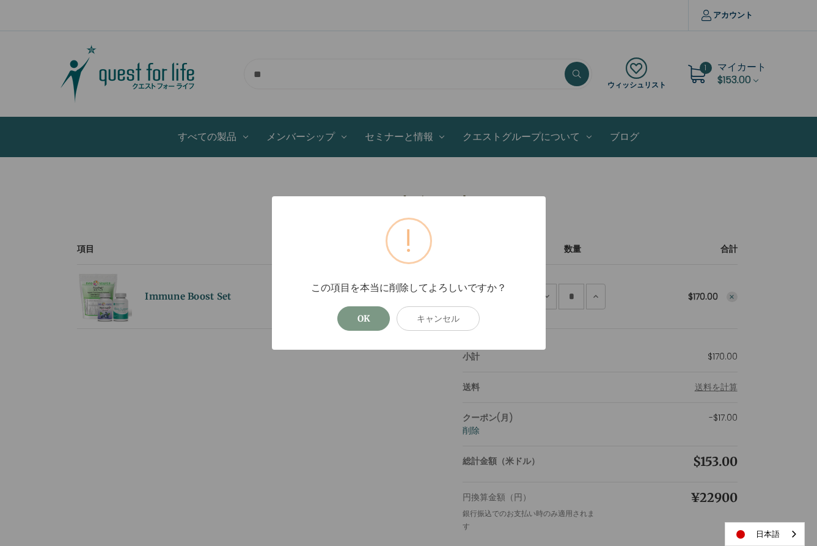
click at [373, 317] on button "OK" at bounding box center [363, 318] width 53 height 24
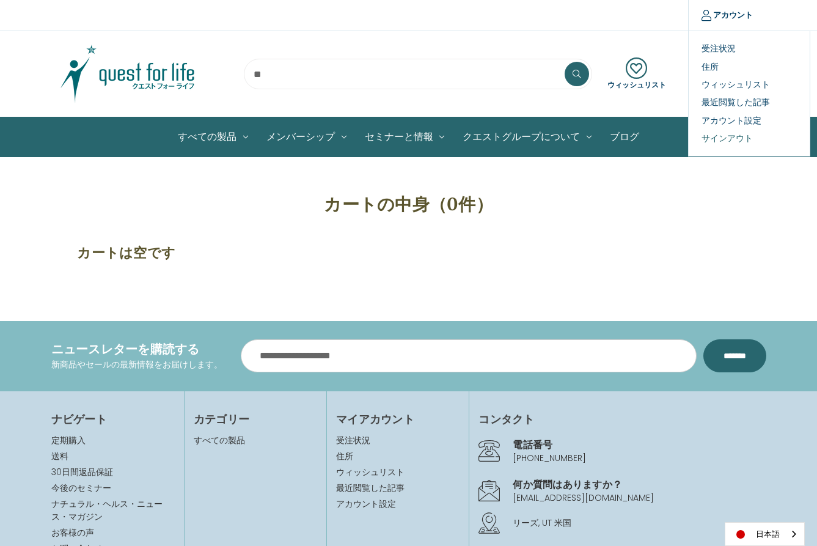
click at [728, 138] on link "サインアウト" at bounding box center [749, 139] width 121 height 18
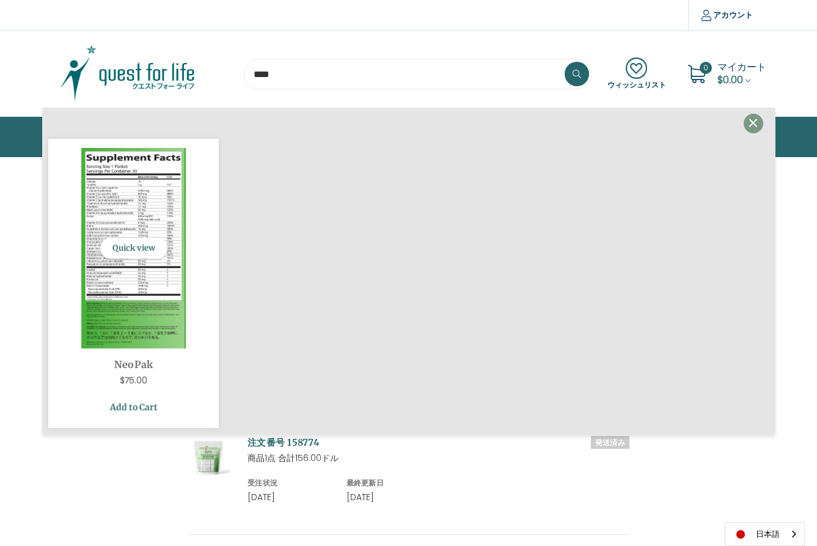
type input "****"
click at [128, 399] on link "Add to Cart" at bounding box center [133, 406] width 152 height 23
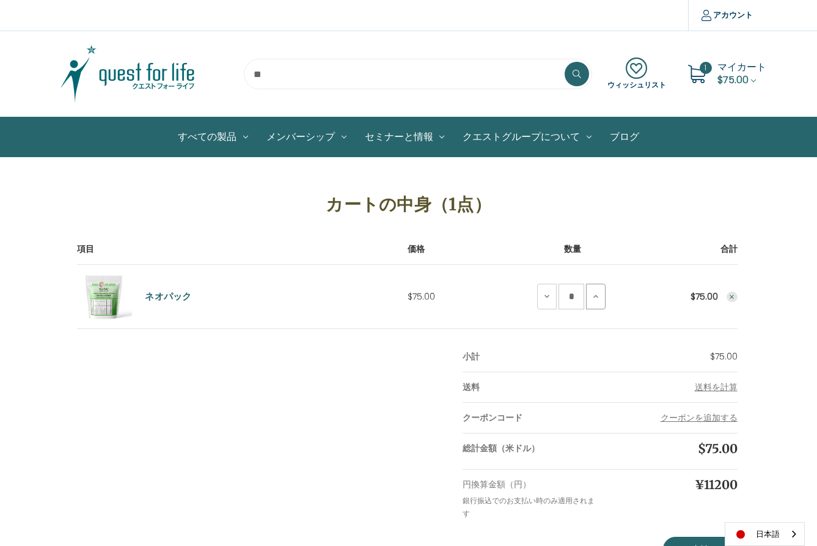
click at [596, 296] on icon at bounding box center [596, 296] width 10 height 10
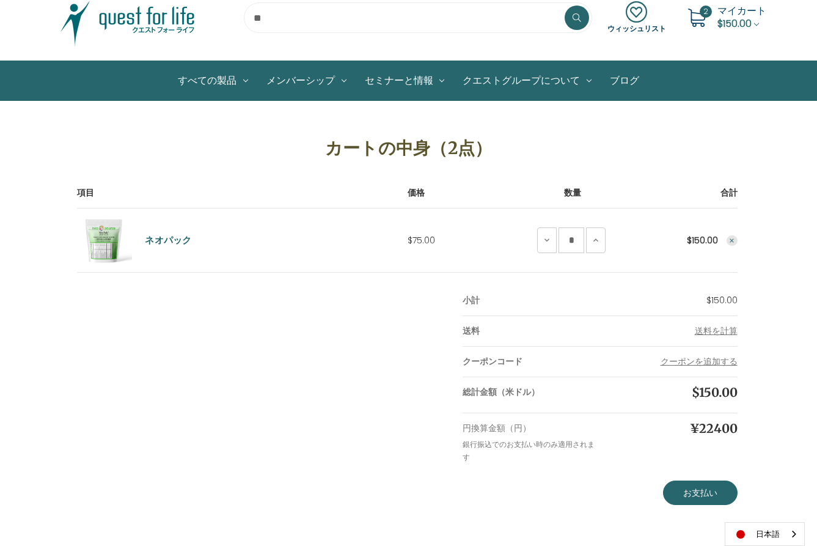
scroll to position [59, 0]
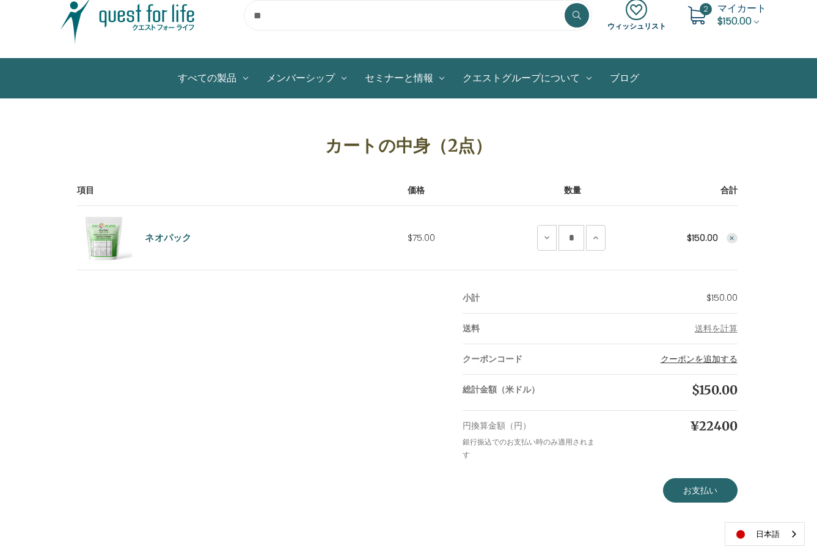
click at [698, 359] on button "クーポンを追加する" at bounding box center [699, 359] width 77 height 13
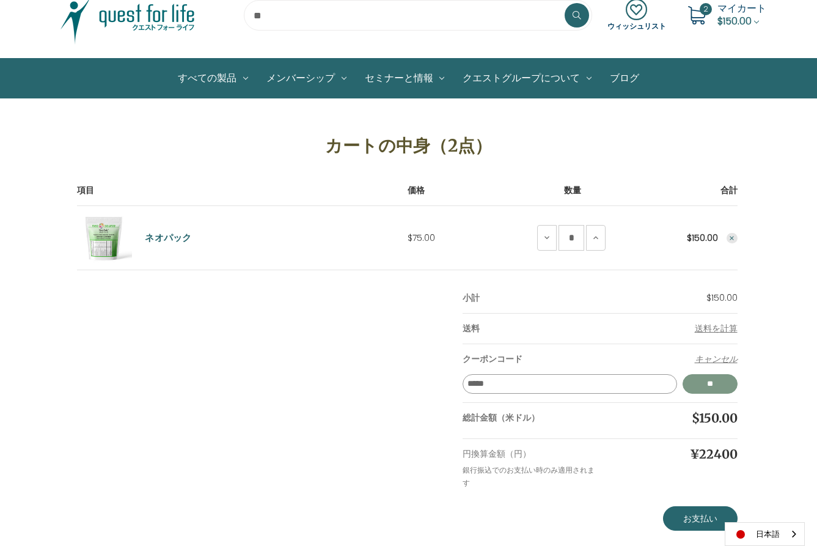
type input "*****"
click at [712, 379] on input "*****" at bounding box center [709, 384] width 55 height 20
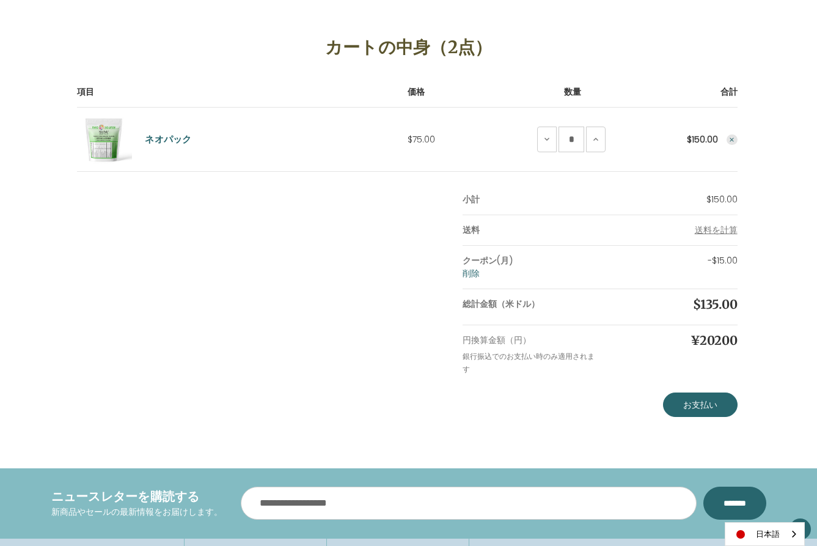
scroll to position [165, 0]
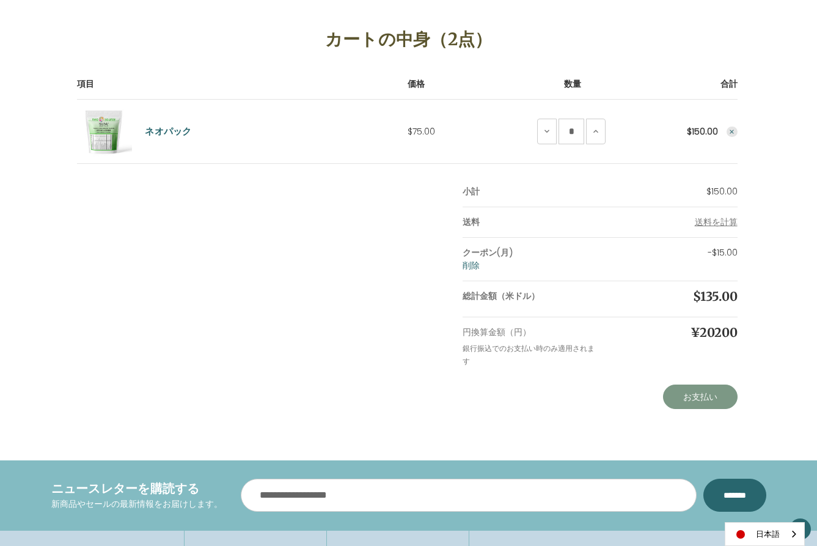
click at [706, 404] on link "お支払い" at bounding box center [700, 396] width 75 height 24
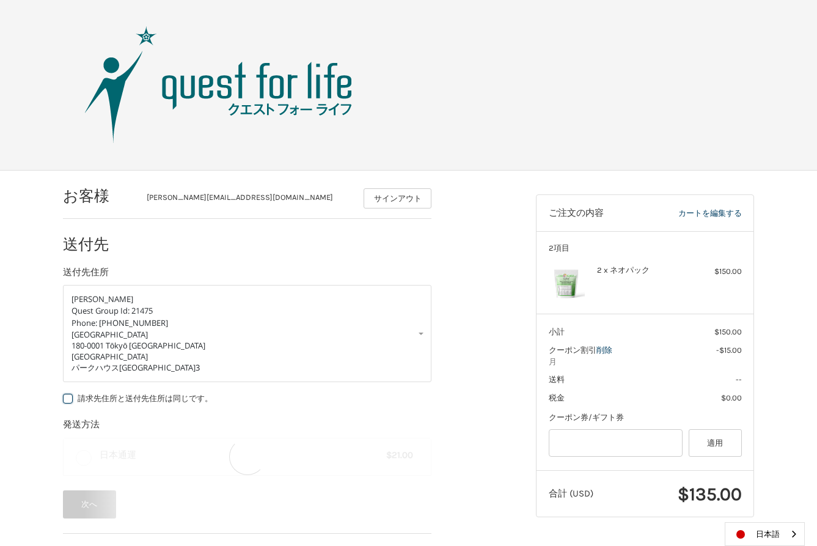
scroll to position [57, 0]
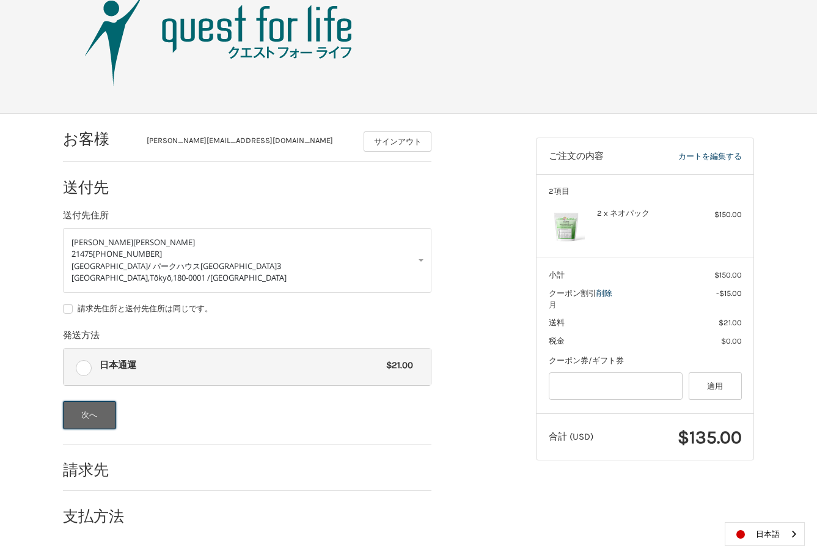
click at [88, 413] on button "次へ" at bounding box center [89, 415] width 53 height 28
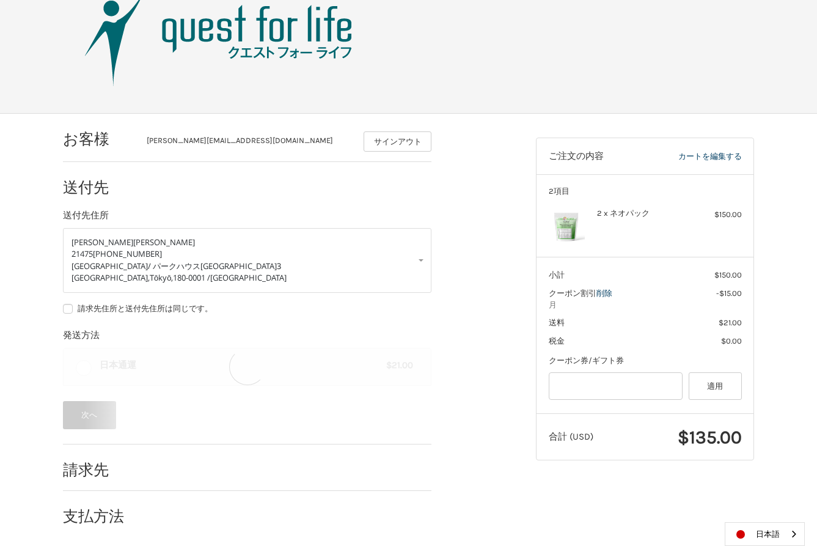
scroll to position [0, 0]
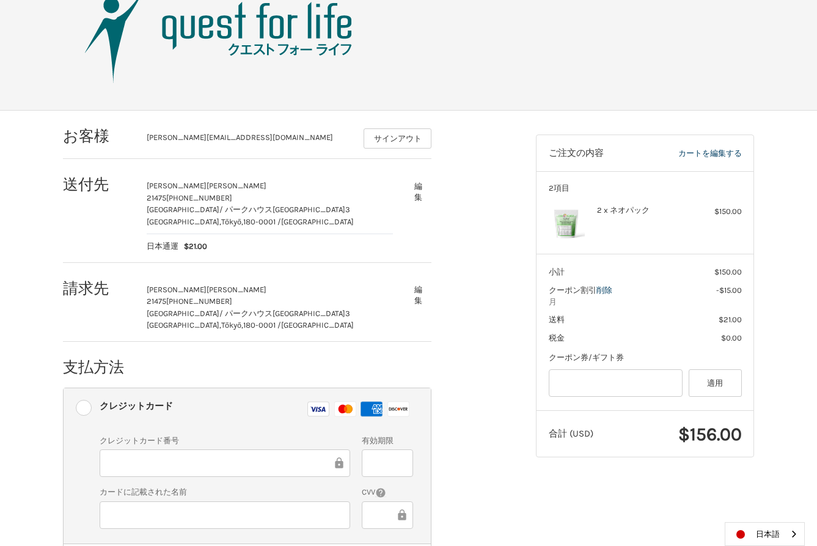
scroll to position [169, 0]
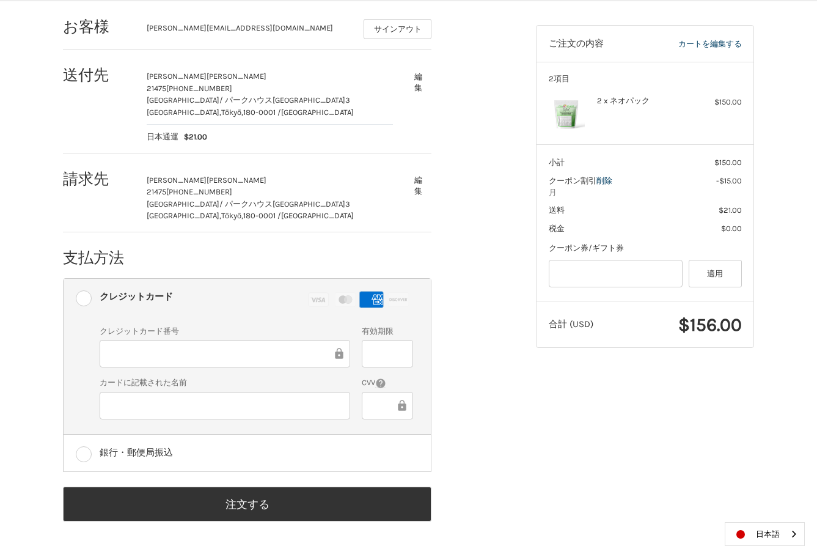
click at [169, 412] on div at bounding box center [225, 405] width 251 height 27
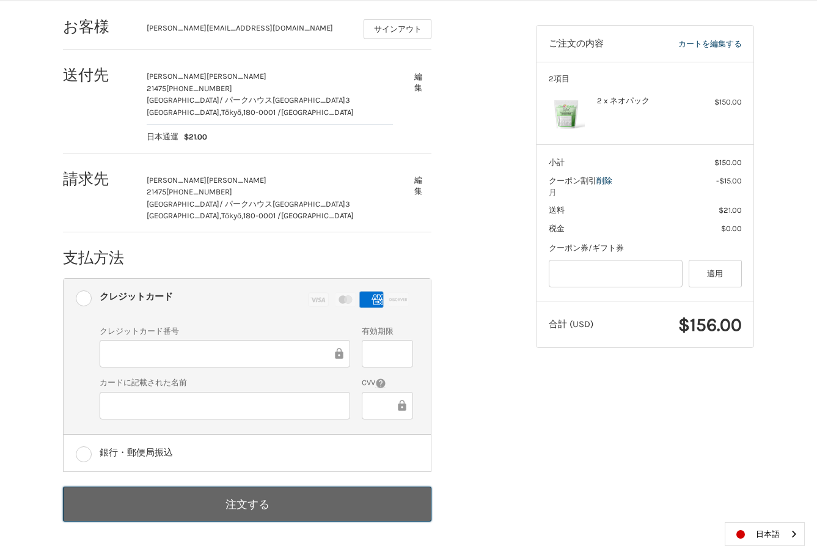
click at [248, 501] on button "注文する" at bounding box center [247, 503] width 368 height 35
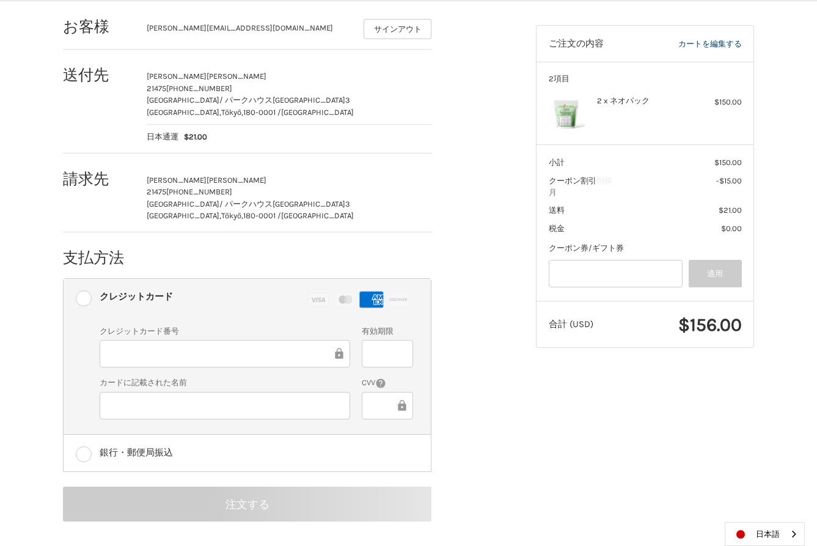
scroll to position [0, 0]
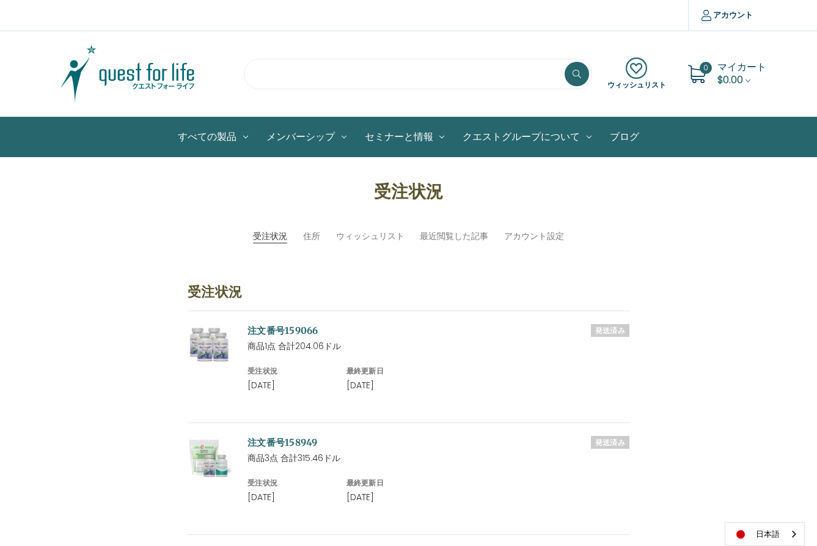
click at [297, 75] on input "search" at bounding box center [418, 74] width 348 height 31
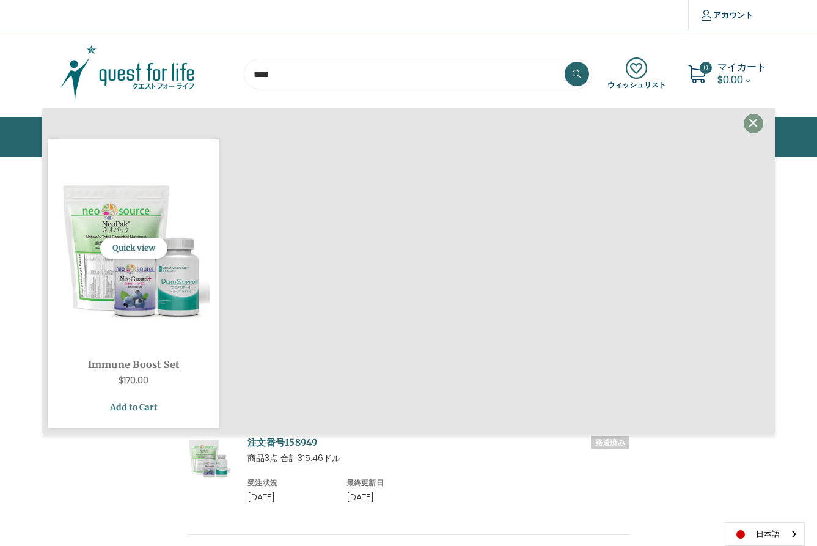
type input "****"
click at [136, 402] on link "Add to Cart" at bounding box center [133, 406] width 152 height 23
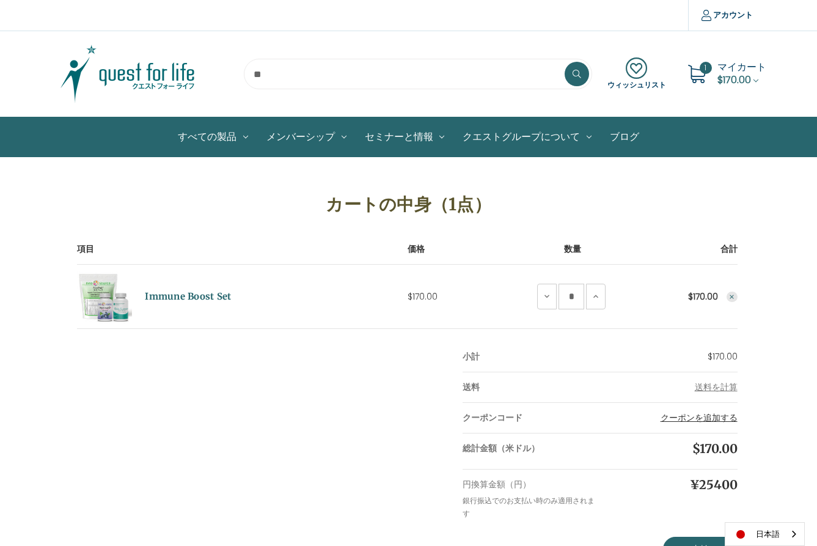
click at [701, 417] on button "クーポンを追加する" at bounding box center [699, 417] width 77 height 13
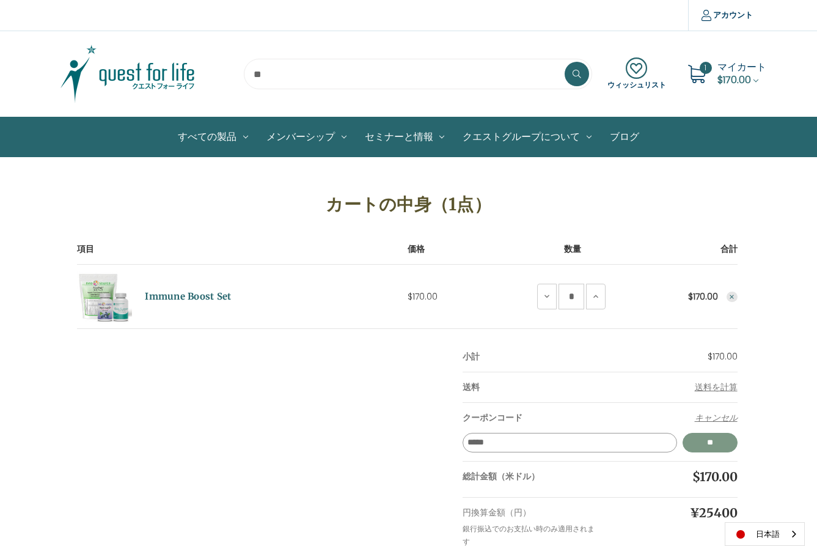
type input "*****"
click at [709, 441] on input "**" at bounding box center [709, 443] width 55 height 20
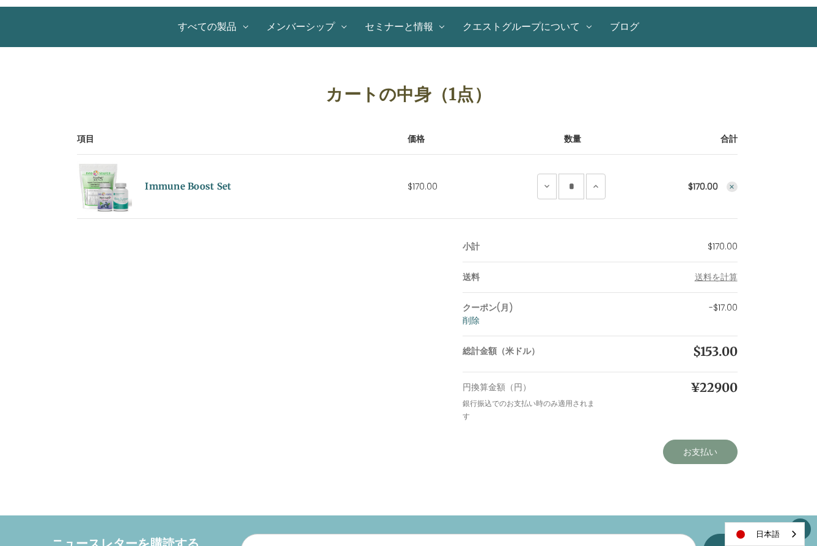
scroll to position [112, 0]
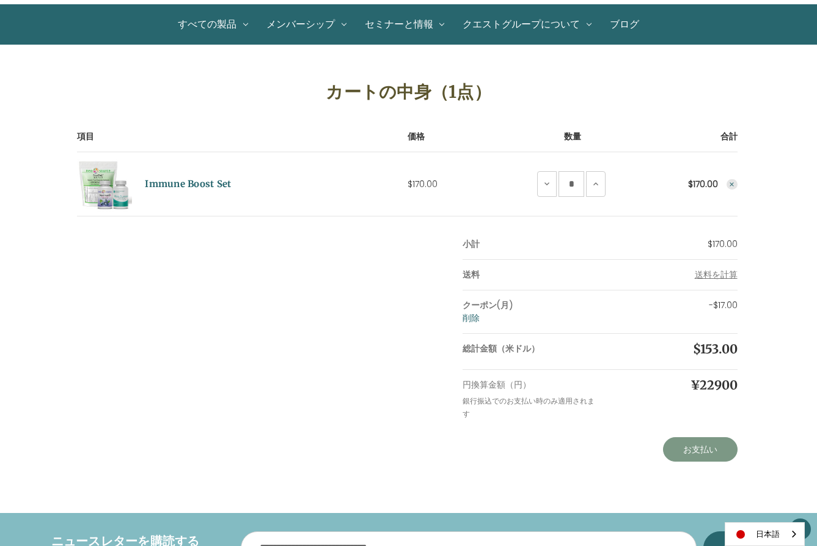
click at [708, 456] on link "お支払い" at bounding box center [700, 449] width 75 height 24
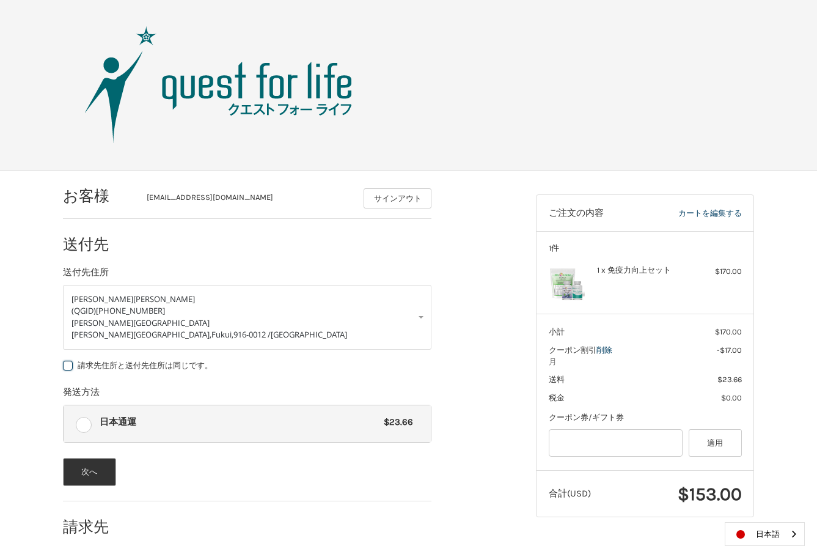
scroll to position [57, 0]
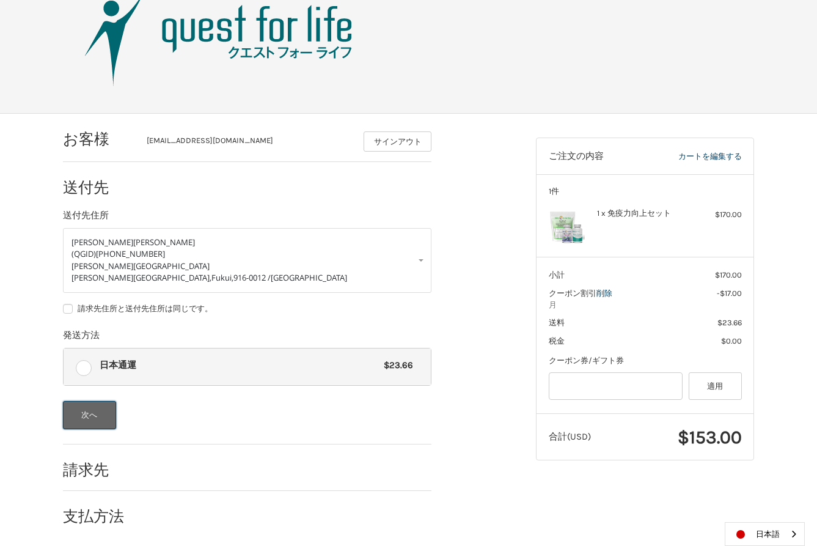
click at [92, 411] on button "次へ" at bounding box center [89, 415] width 53 height 28
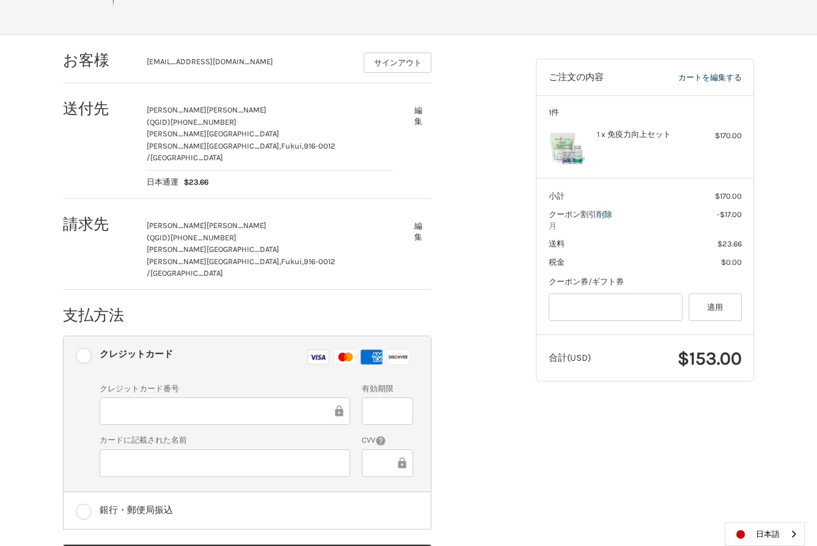
scroll to position [137, 0]
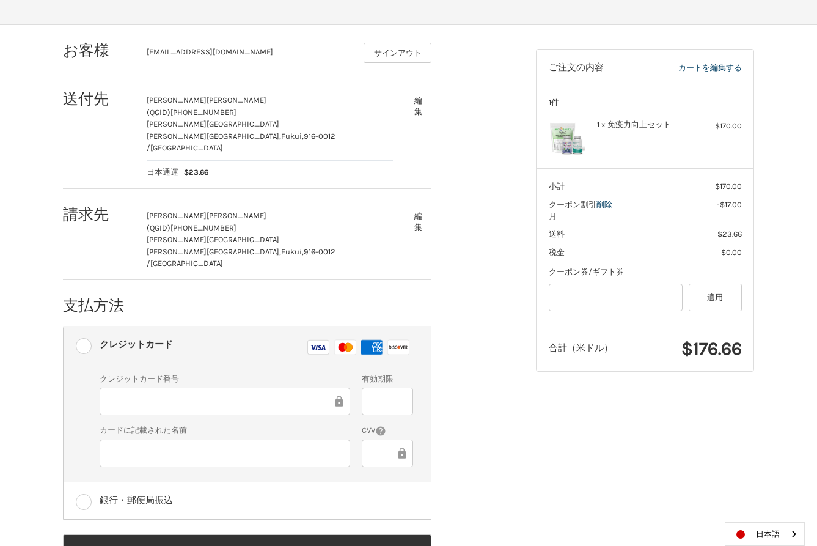
scroll to position [169, 0]
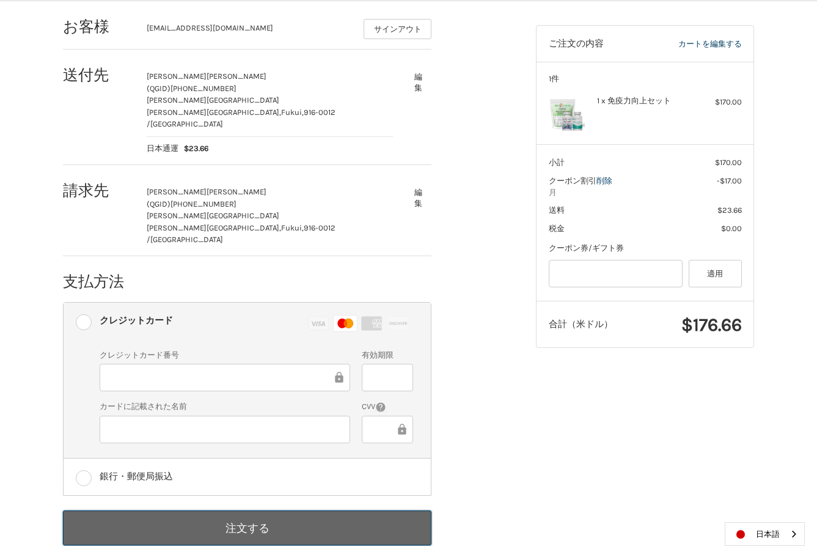
click at [253, 510] on button "注文する" at bounding box center [247, 527] width 368 height 35
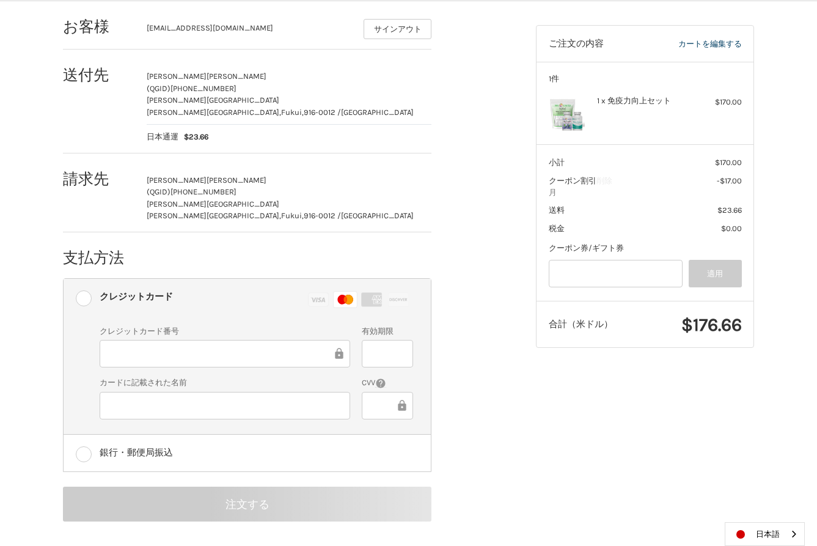
scroll to position [0, 0]
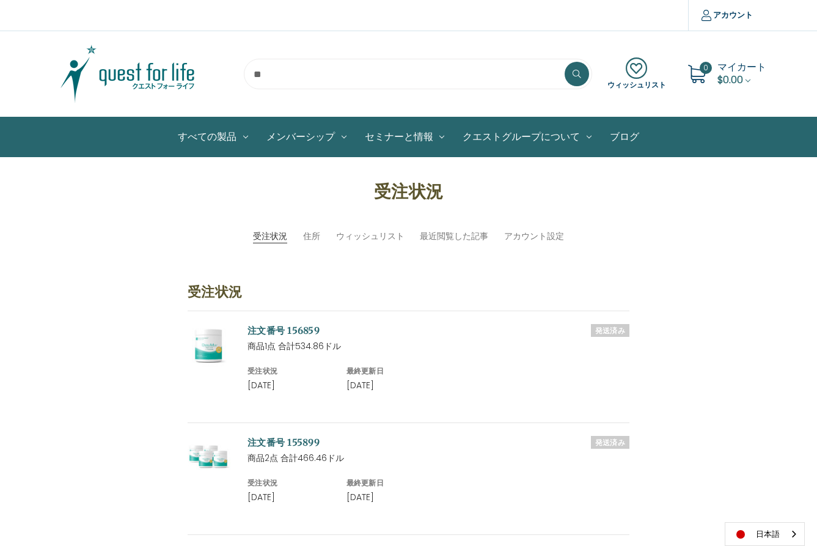
click at [295, 71] on input "search" at bounding box center [418, 74] width 348 height 31
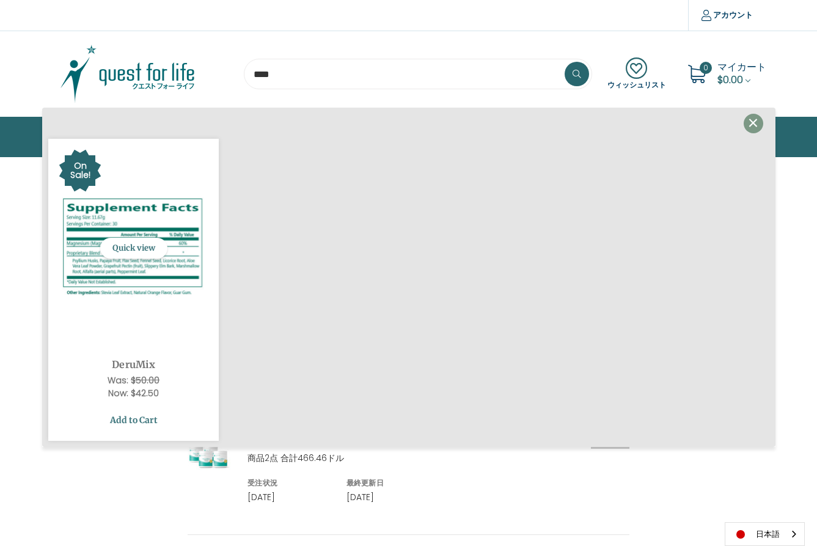
type input "****"
click at [137, 414] on link "Add to Cart" at bounding box center [133, 419] width 152 height 23
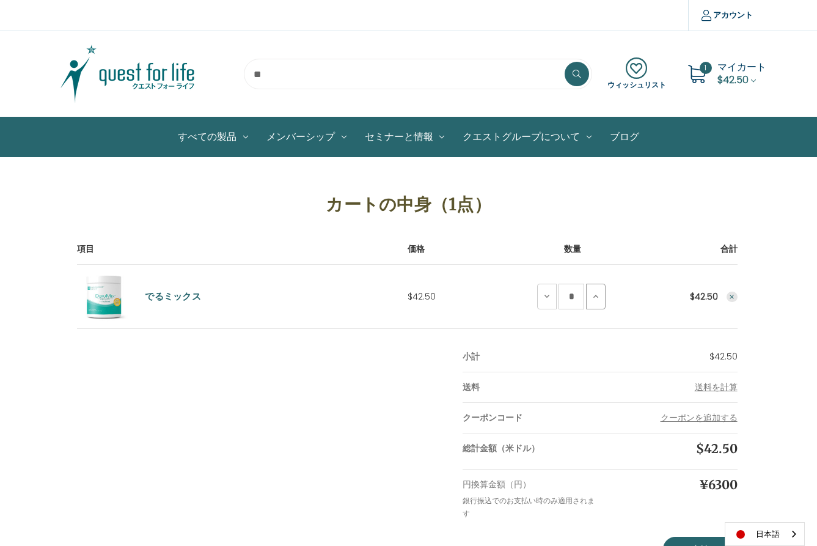
click at [596, 295] on icon at bounding box center [596, 296] width 10 height 10
click at [271, 76] on input "search" at bounding box center [418, 74] width 348 height 31
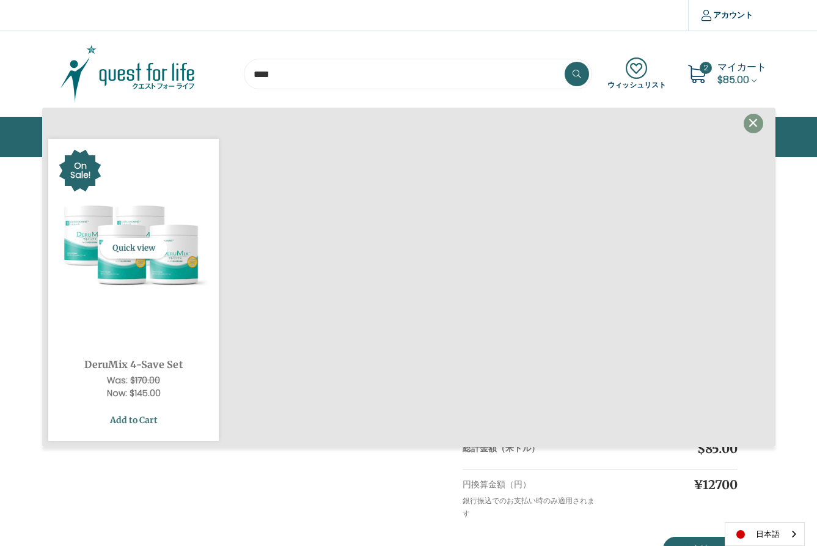
type input "****"
click at [137, 416] on link "Add to Cart" at bounding box center [133, 419] width 152 height 23
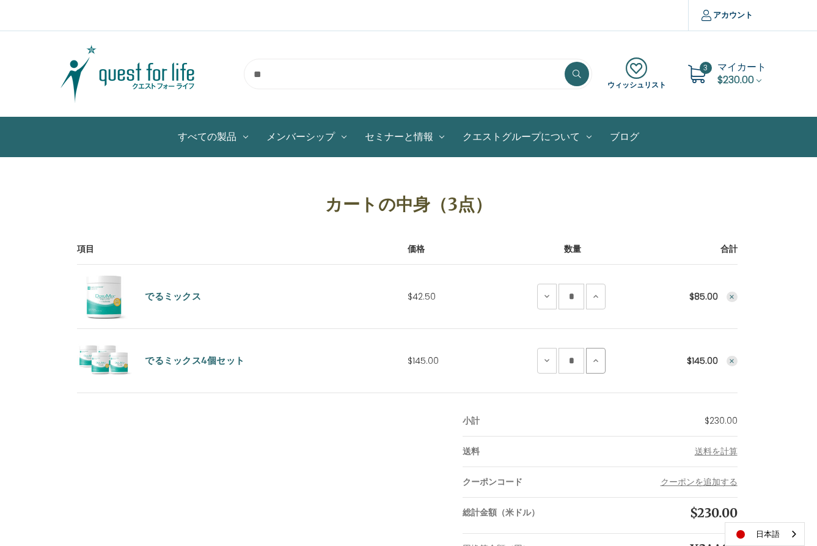
click at [595, 358] on icon at bounding box center [596, 361] width 10 height 10
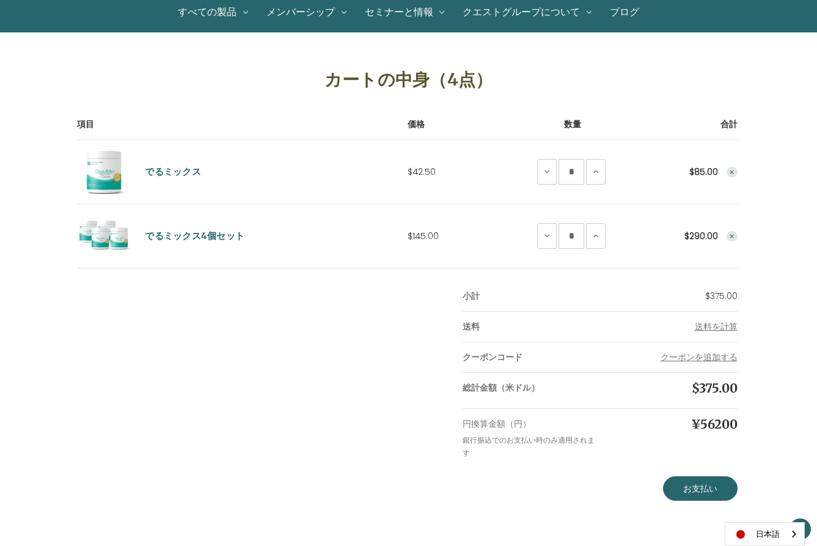
scroll to position [127, 0]
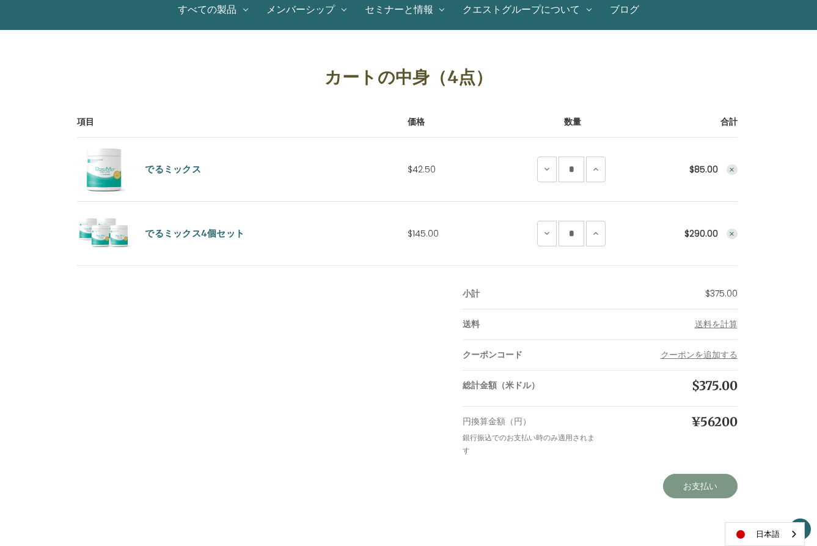
click at [714, 485] on link "お支払い" at bounding box center [700, 486] width 75 height 24
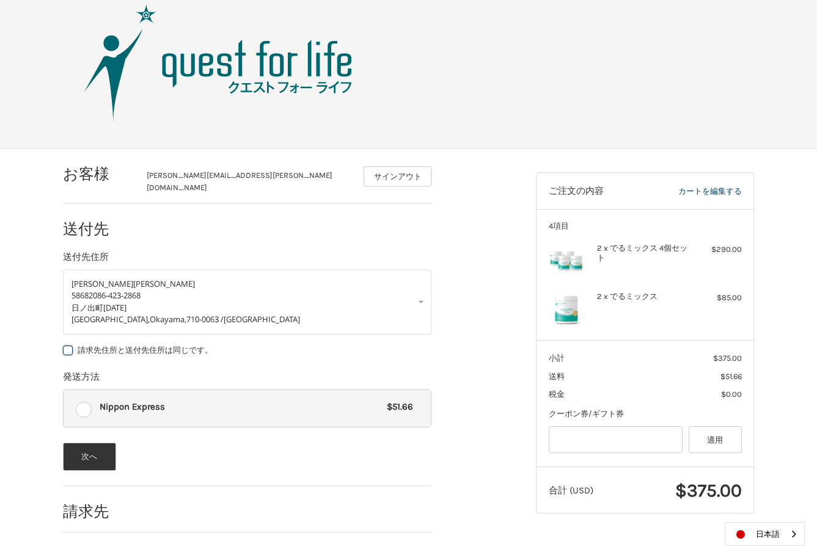
scroll to position [57, 0]
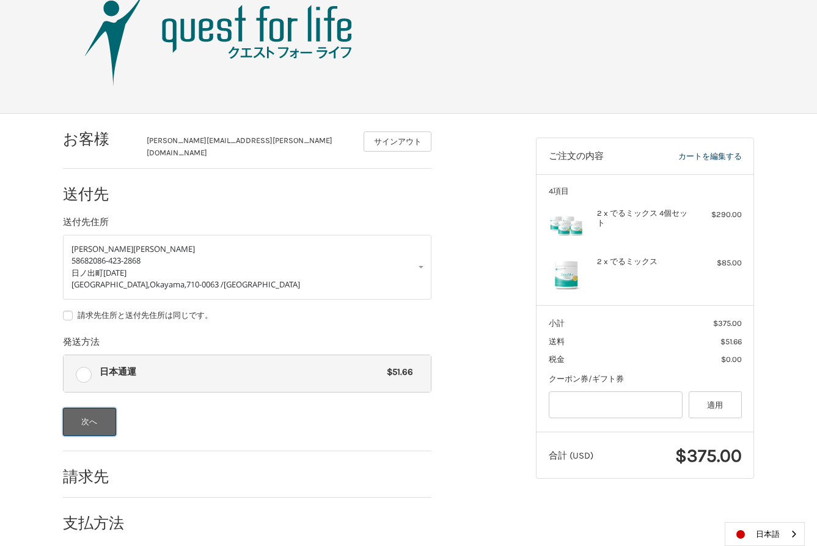
click at [90, 411] on button "次へ" at bounding box center [89, 422] width 53 height 28
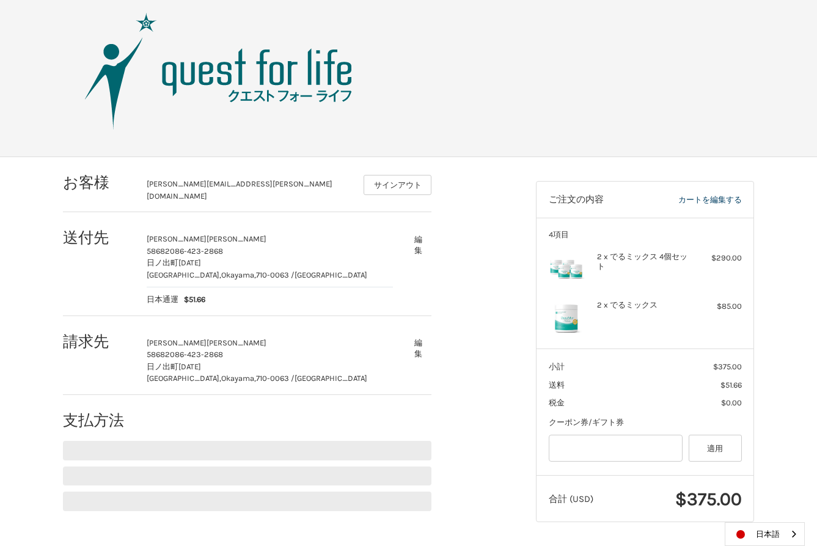
scroll to position [14, 0]
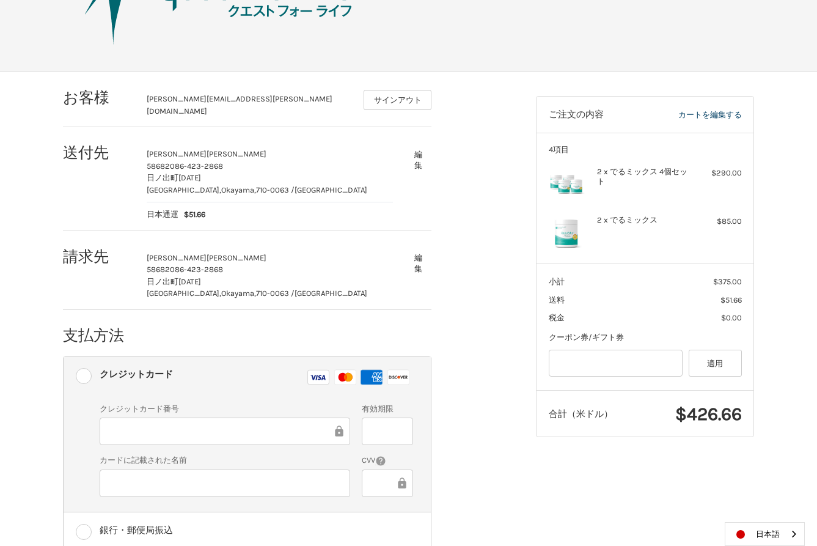
scroll to position [169, 0]
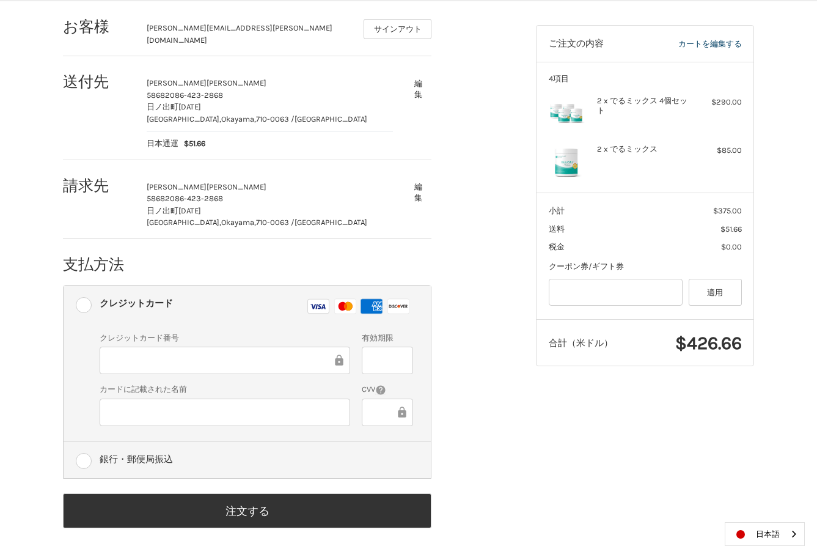
click at [80, 448] on label "銀行・郵便局振込" at bounding box center [247, 459] width 367 height 37
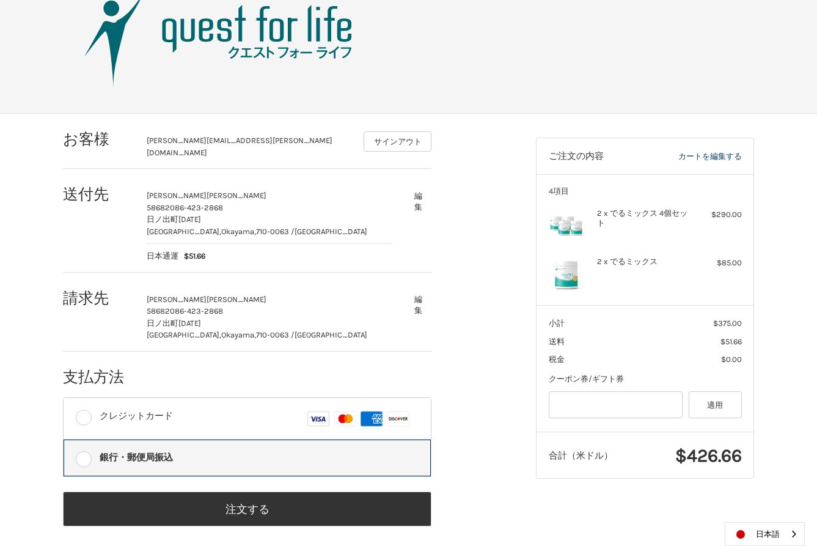
scroll to position [55, 0]
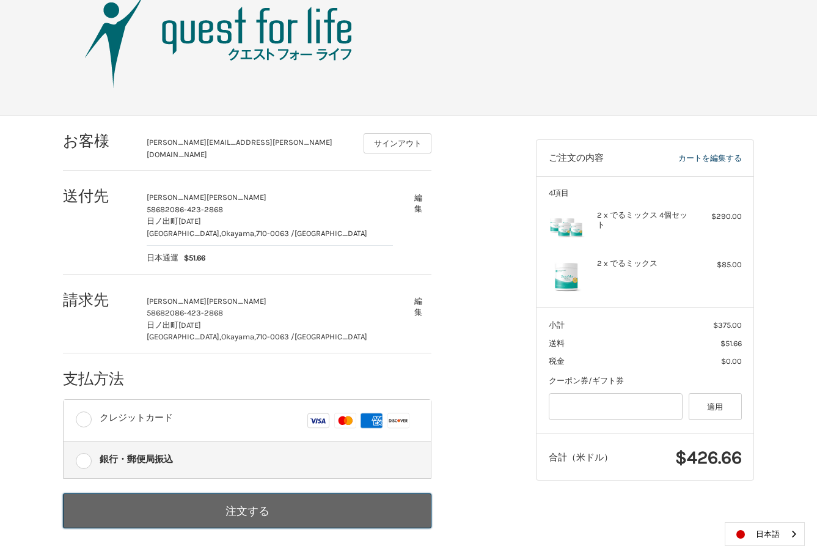
click at [250, 500] on button "注文する" at bounding box center [247, 510] width 368 height 35
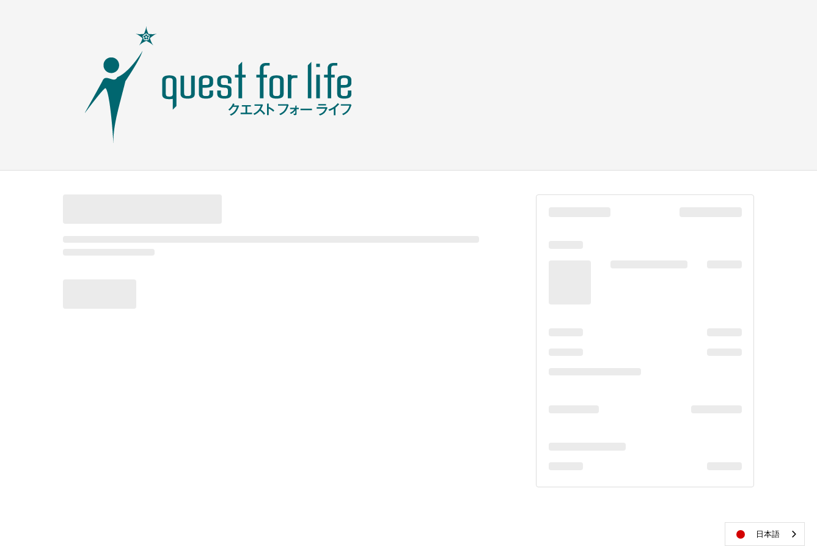
scroll to position [0, 0]
